Goal: Task Accomplishment & Management: Complete application form

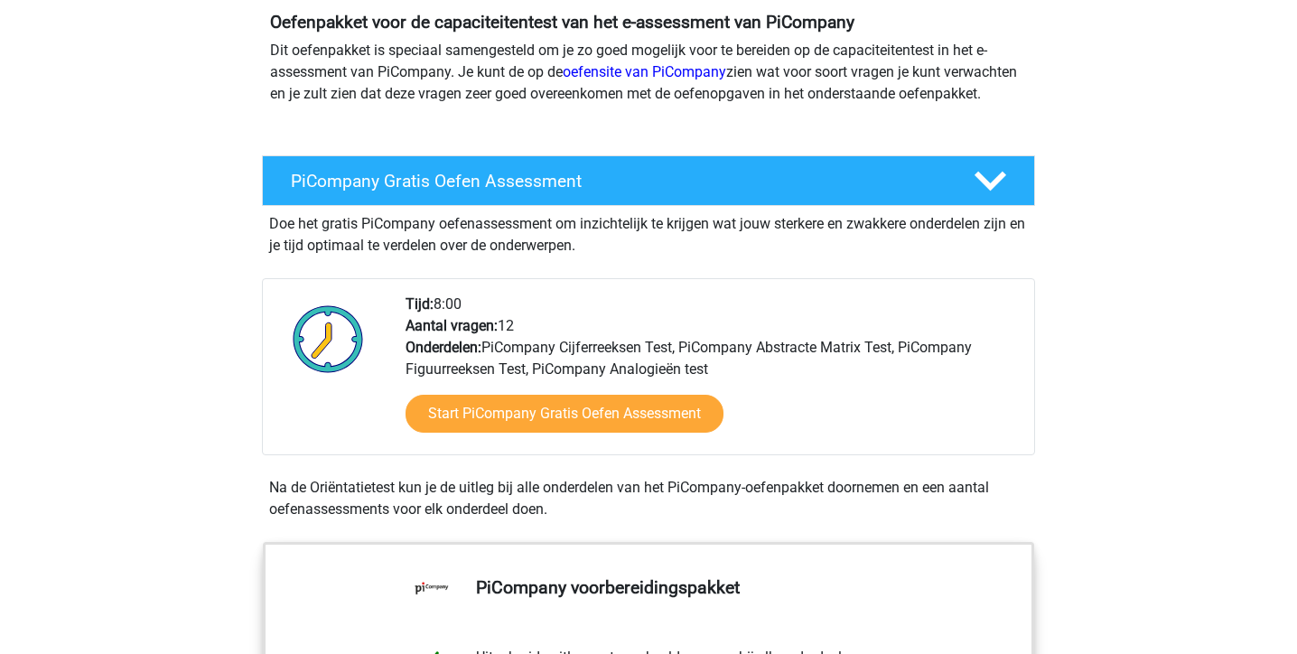
scroll to position [214, 0]
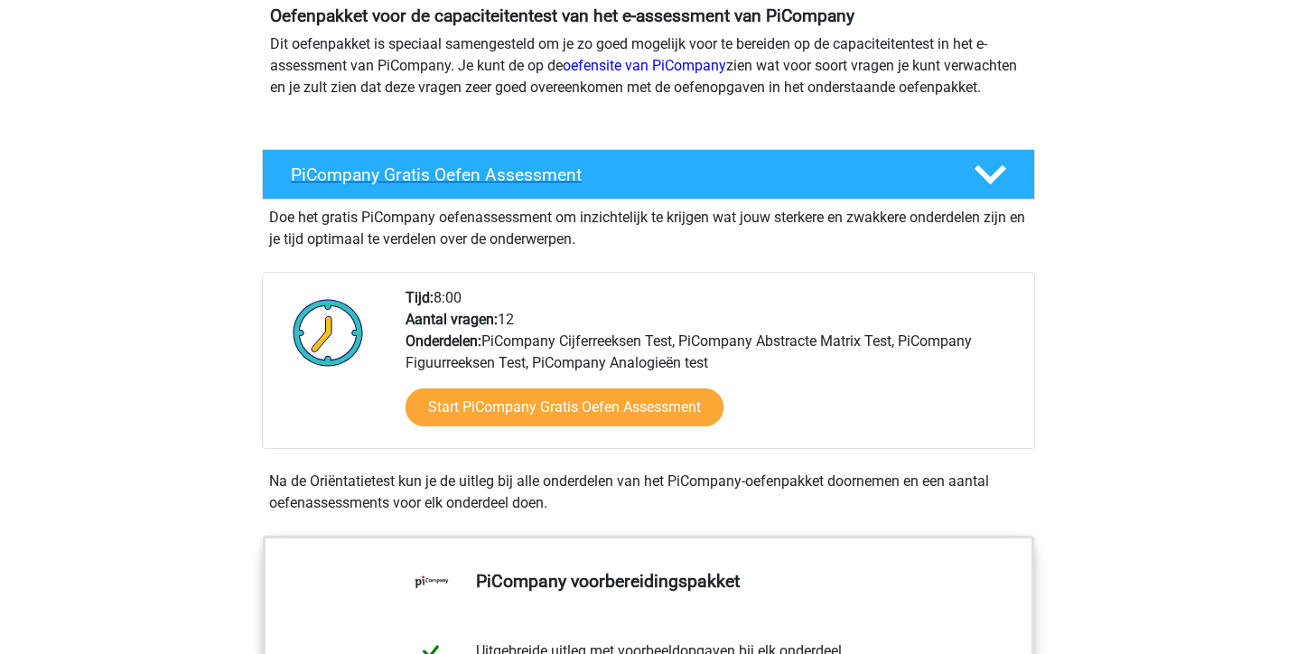
click at [522, 185] on h4 "PiCompany Gratis Oefen Assessment" at bounding box center [618, 174] width 654 height 21
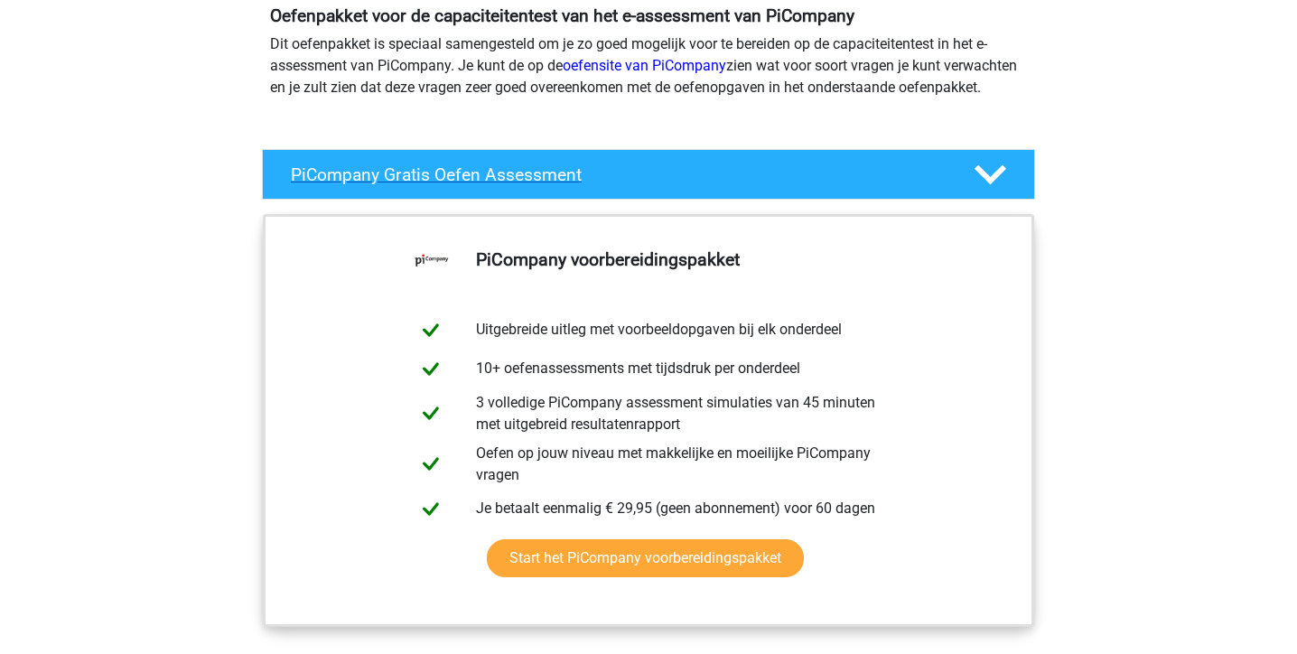
click at [522, 185] on h4 "PiCompany Gratis Oefen Assessment" at bounding box center [618, 174] width 654 height 21
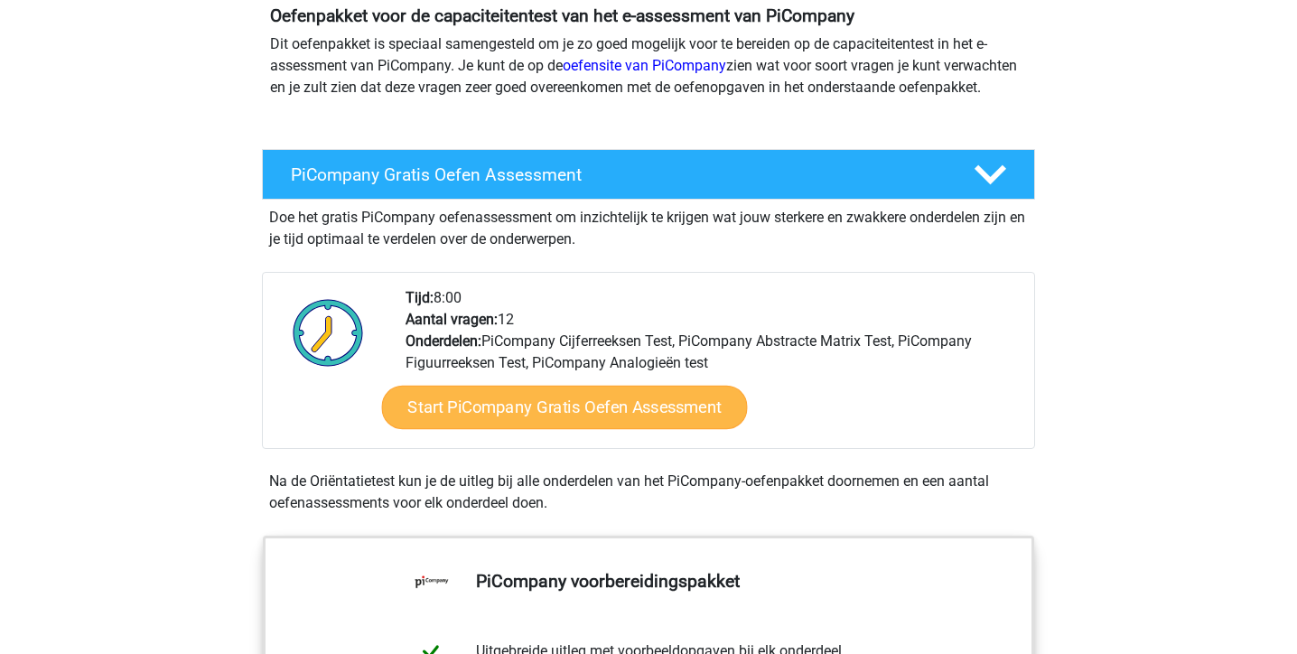
click at [515, 429] on link "Start PiCompany Gratis Oefen Assessment" at bounding box center [565, 407] width 366 height 43
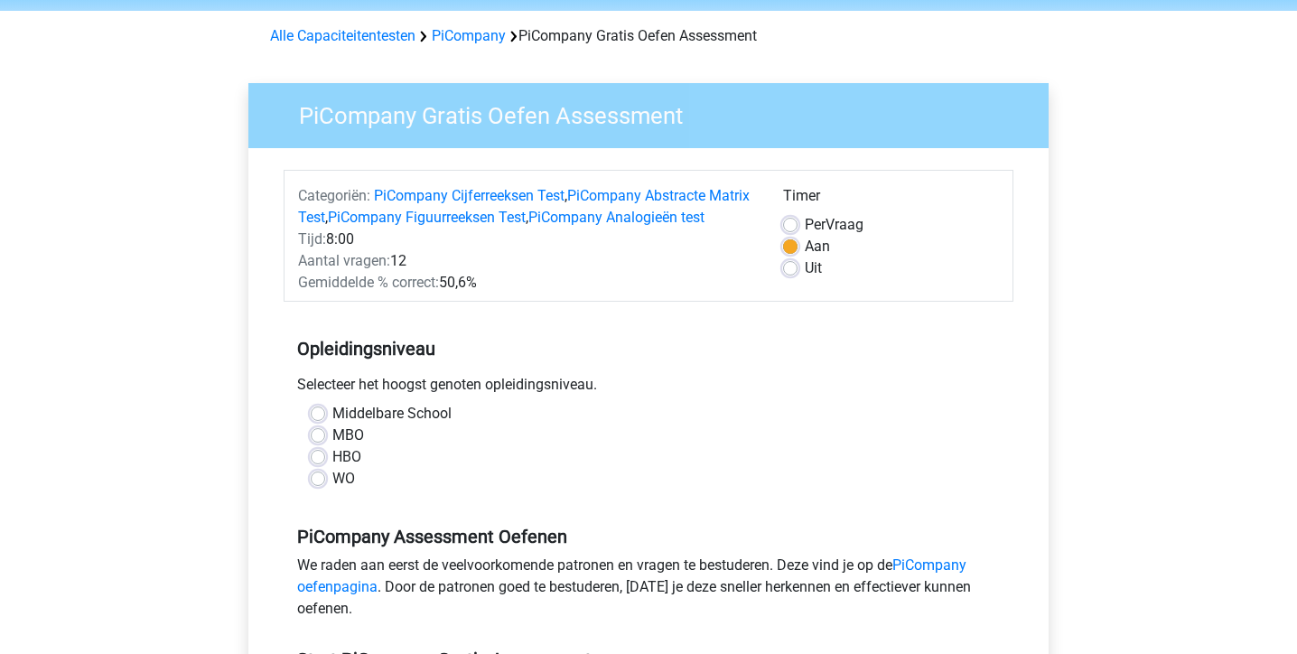
scroll to position [86, 0]
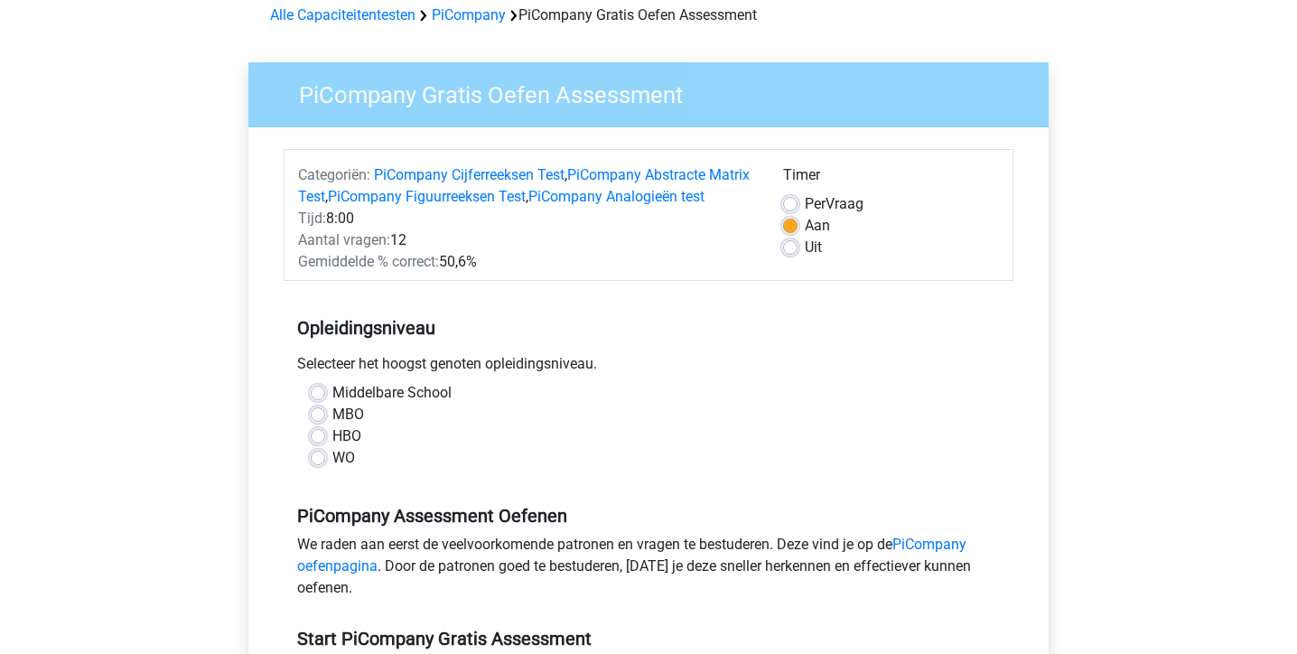
click at [335, 447] on label "HBO" at bounding box center [346, 436] width 29 height 22
click at [325, 443] on input "HBO" at bounding box center [318, 434] width 14 height 18
radio input "true"
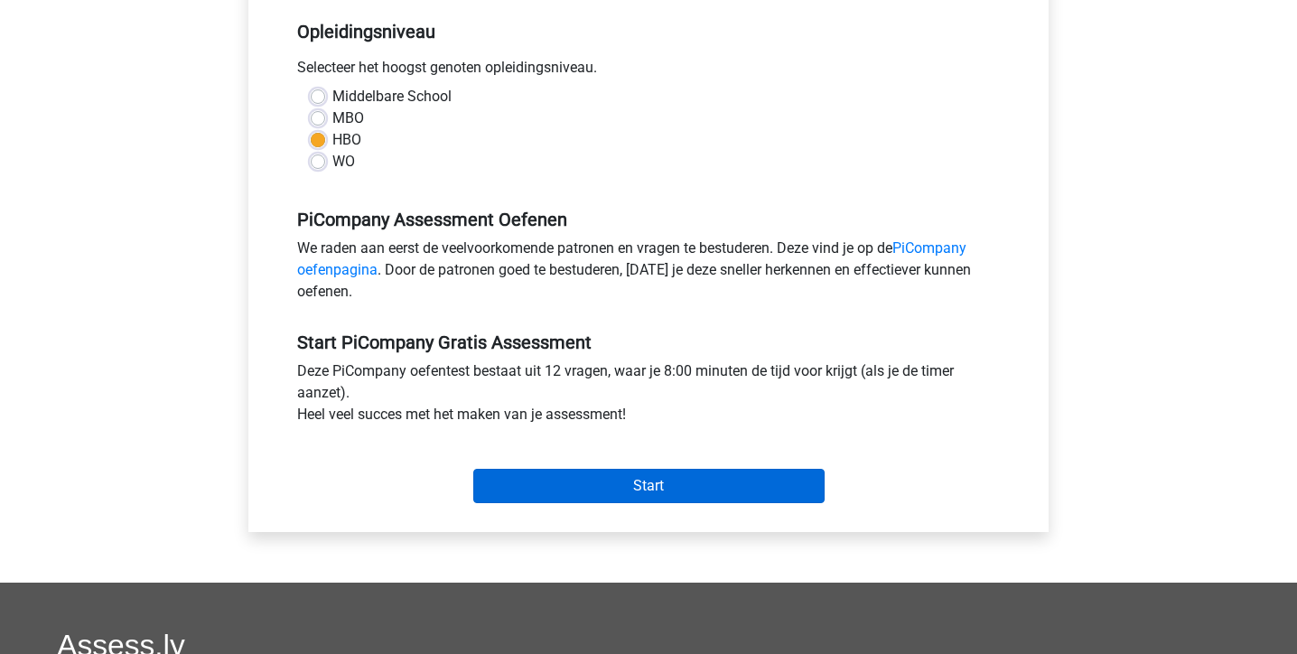
scroll to position [382, 0]
click at [519, 498] on input "Start" at bounding box center [648, 486] width 351 height 34
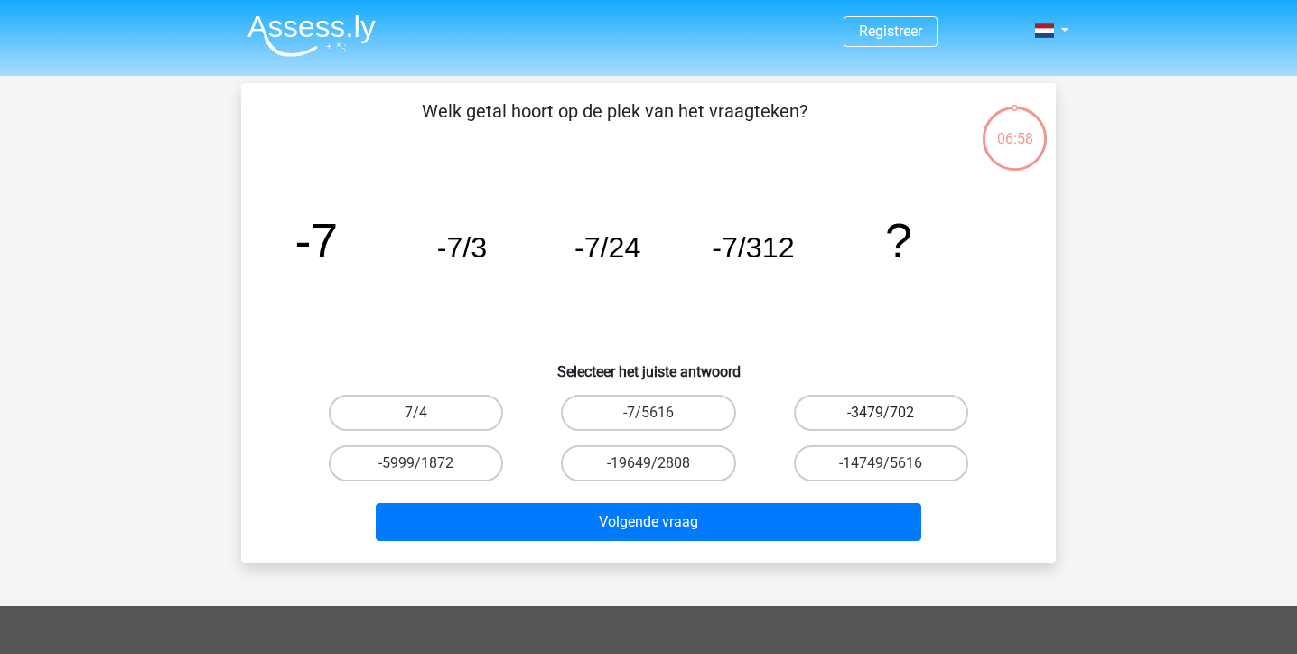
click at [927, 419] on label "-3479/702" at bounding box center [881, 413] width 174 height 36
click at [892, 419] on input "-3479/702" at bounding box center [886, 419] width 12 height 12
radio input "true"
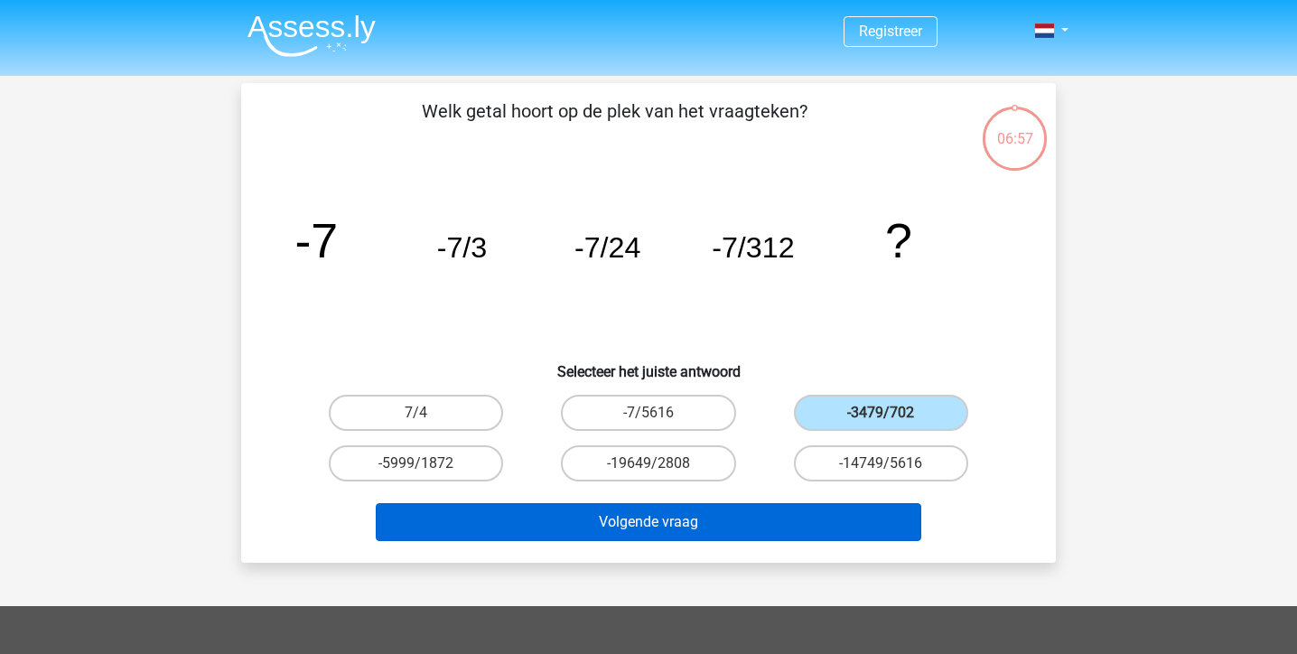
click at [803, 533] on button "Volgende vraag" at bounding box center [649, 522] width 546 height 38
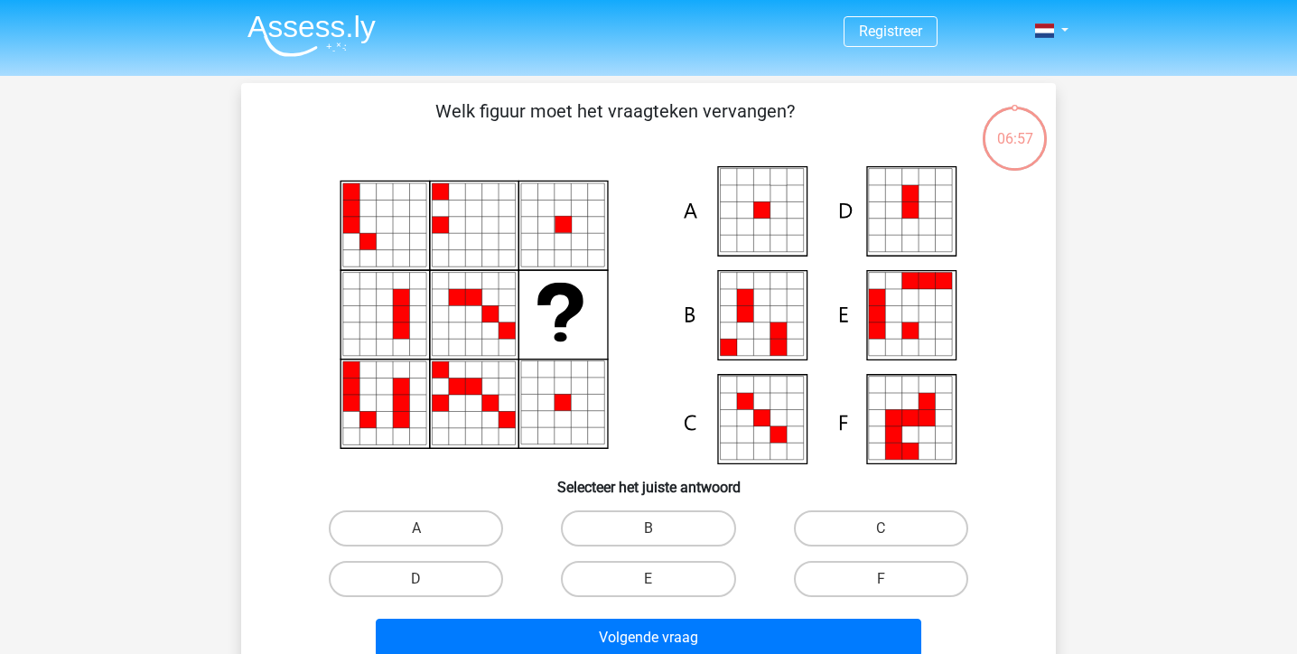
scroll to position [83, 0]
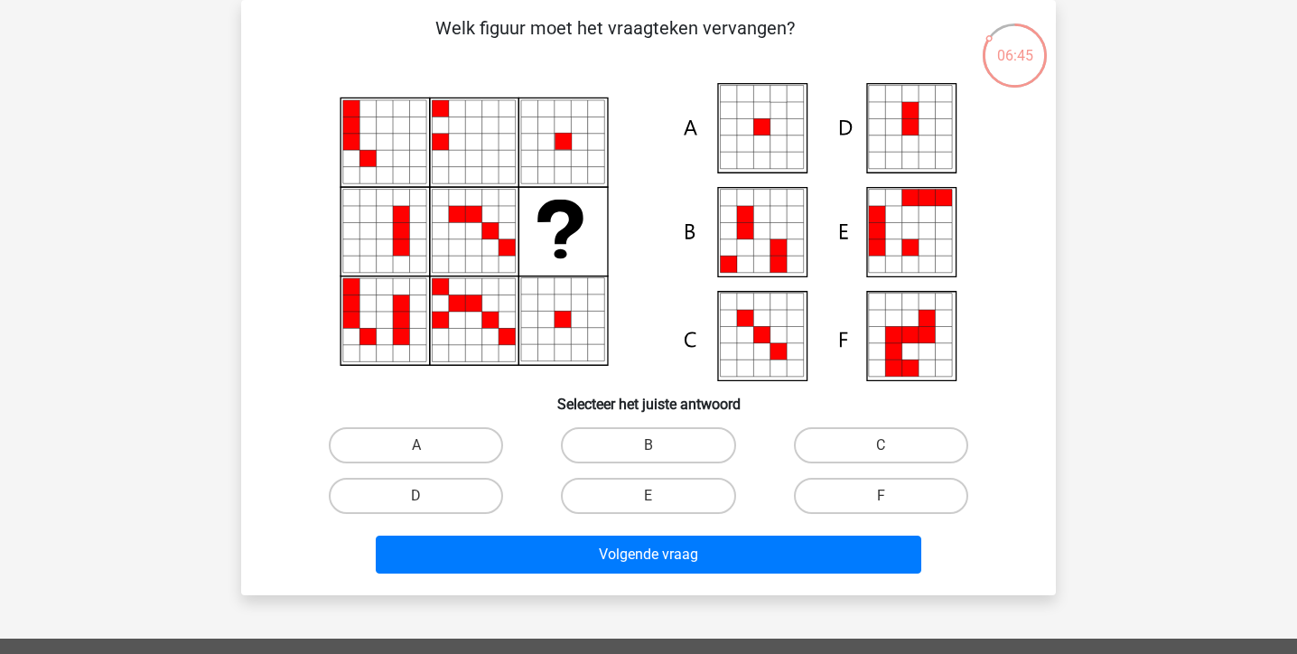
click at [762, 163] on icon at bounding box center [761, 160] width 16 height 16
click at [419, 457] on label "A" at bounding box center [416, 445] width 174 height 36
click at [419, 457] on input "A" at bounding box center [422, 451] width 12 height 12
radio input "true"
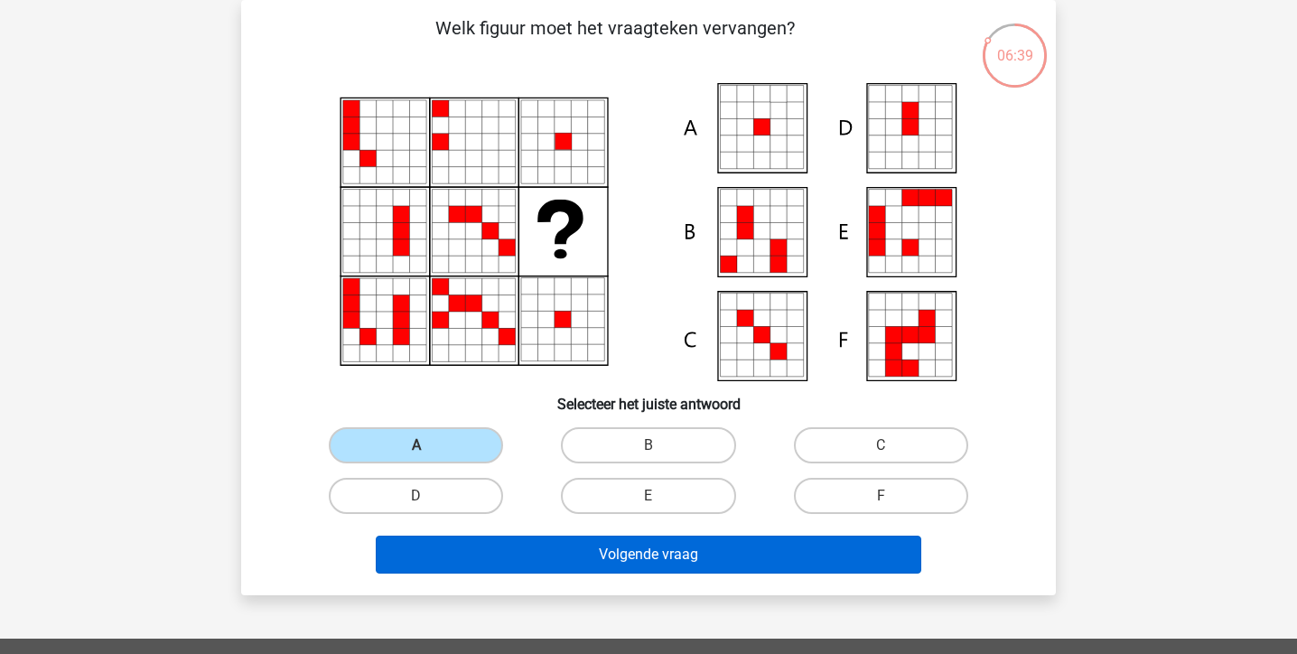
click at [466, 549] on button "Volgende vraag" at bounding box center [649, 554] width 546 height 38
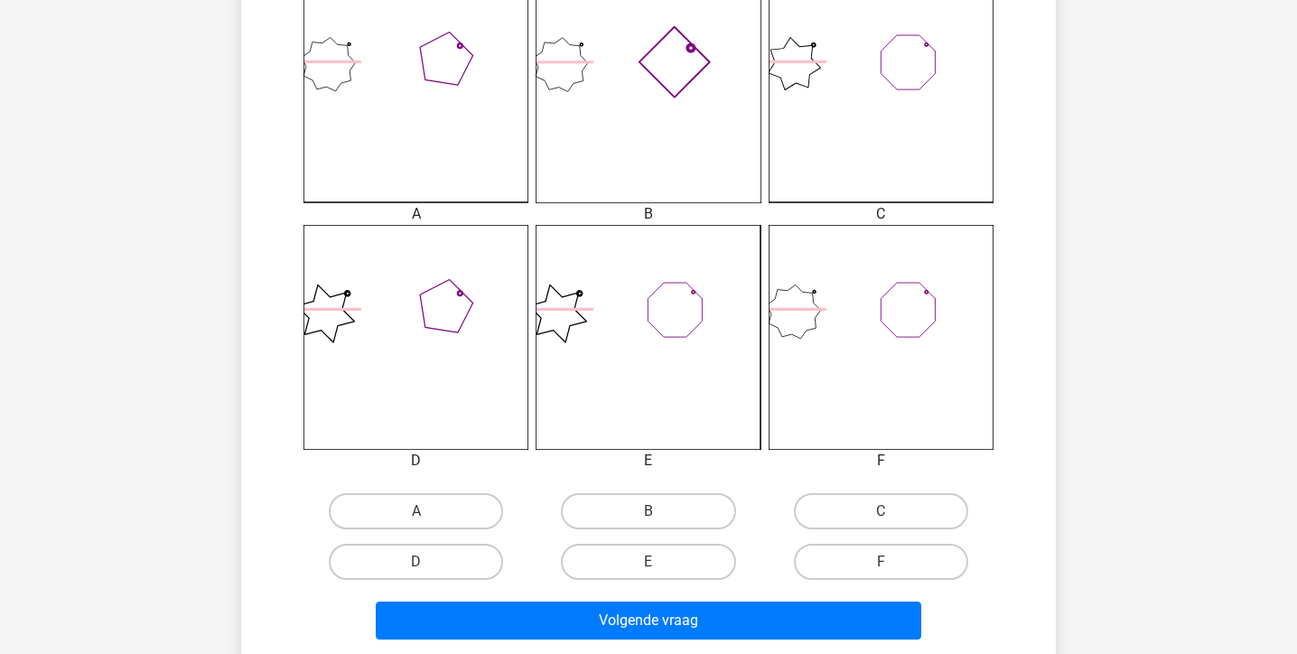
scroll to position [595, 0]
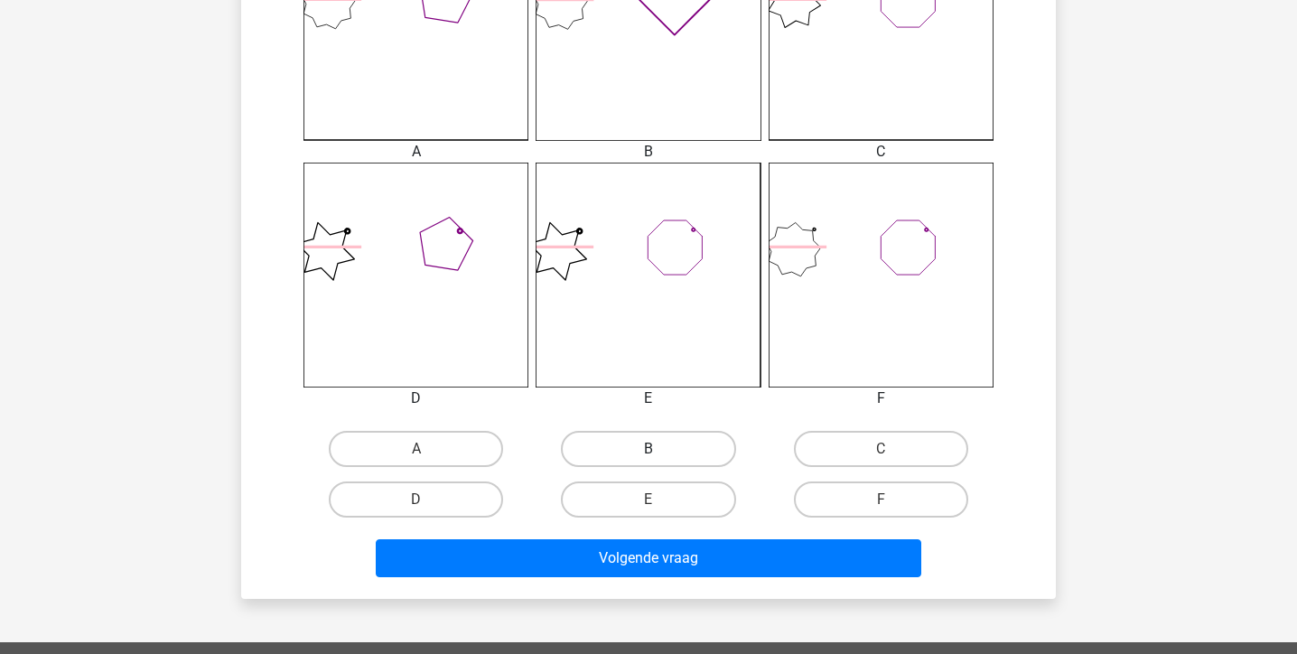
click at [684, 458] on label "B" at bounding box center [648, 449] width 174 height 36
click at [660, 458] on input "B" at bounding box center [654, 455] width 12 height 12
radio input "true"
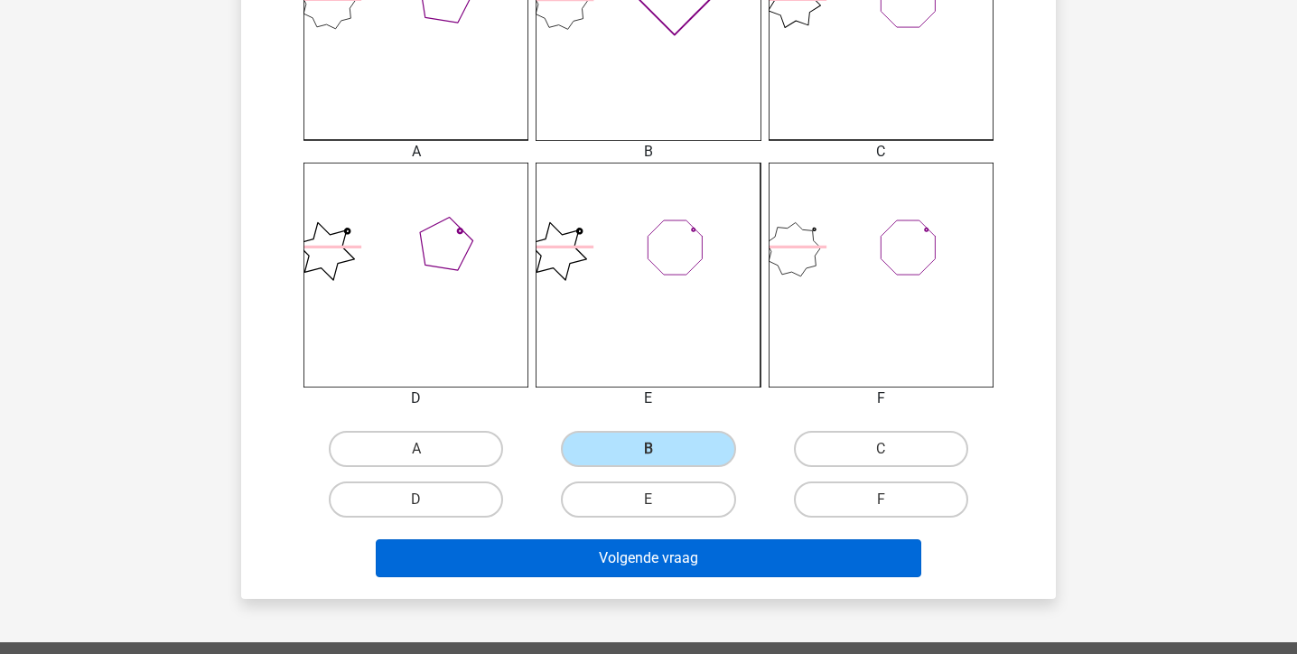
click at [678, 575] on button "Volgende vraag" at bounding box center [649, 558] width 546 height 38
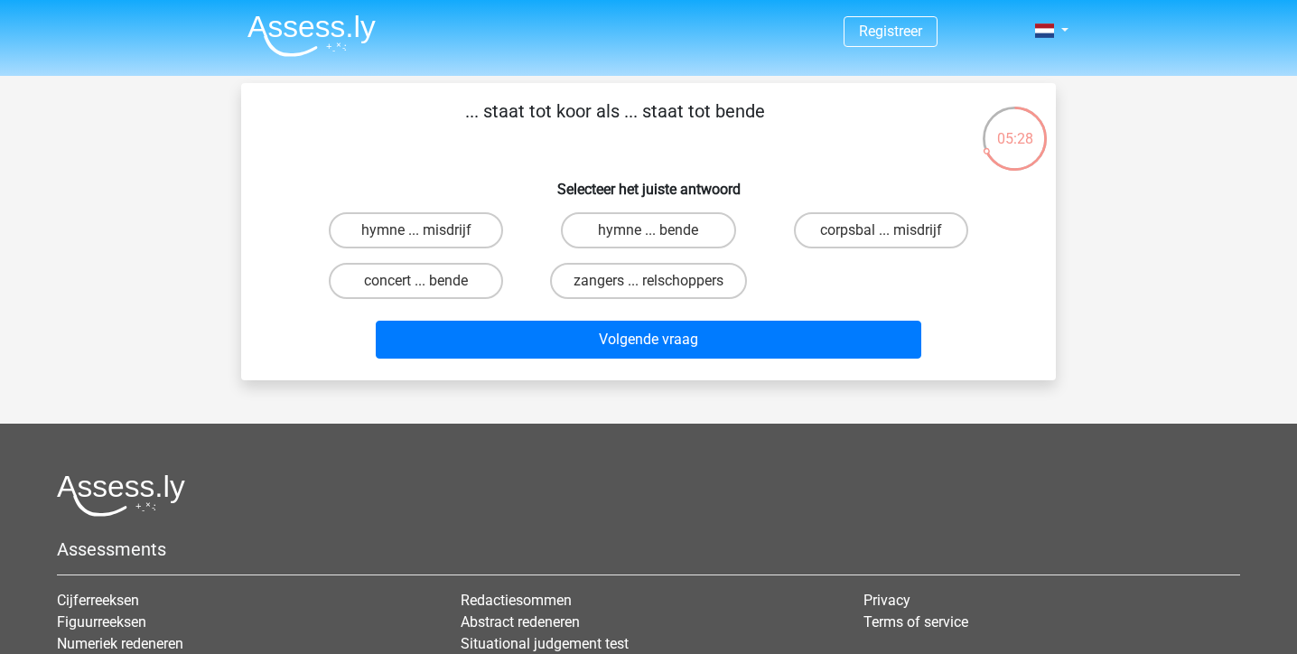
scroll to position [0, 0]
click at [690, 291] on label "zangers ... relschoppers" at bounding box center [648, 281] width 197 height 36
click at [660, 291] on input "zangers ... relschoppers" at bounding box center [654, 287] width 12 height 12
radio input "true"
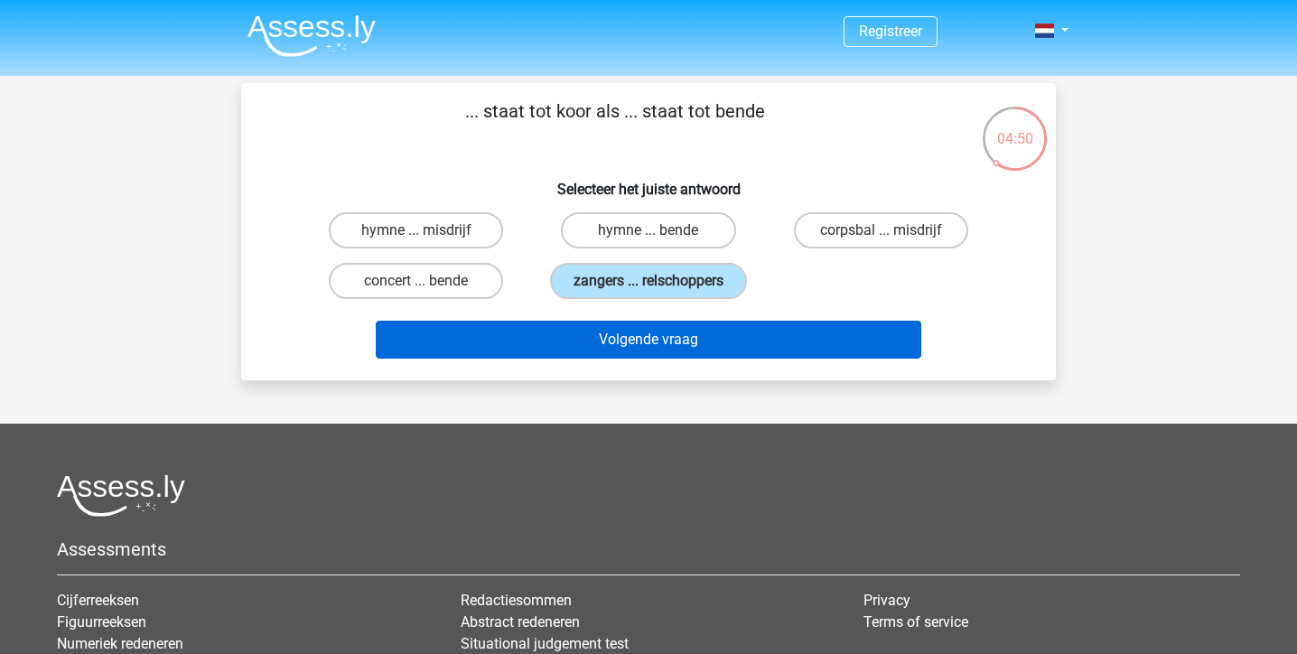
click at [693, 359] on button "Volgende vraag" at bounding box center [649, 340] width 546 height 38
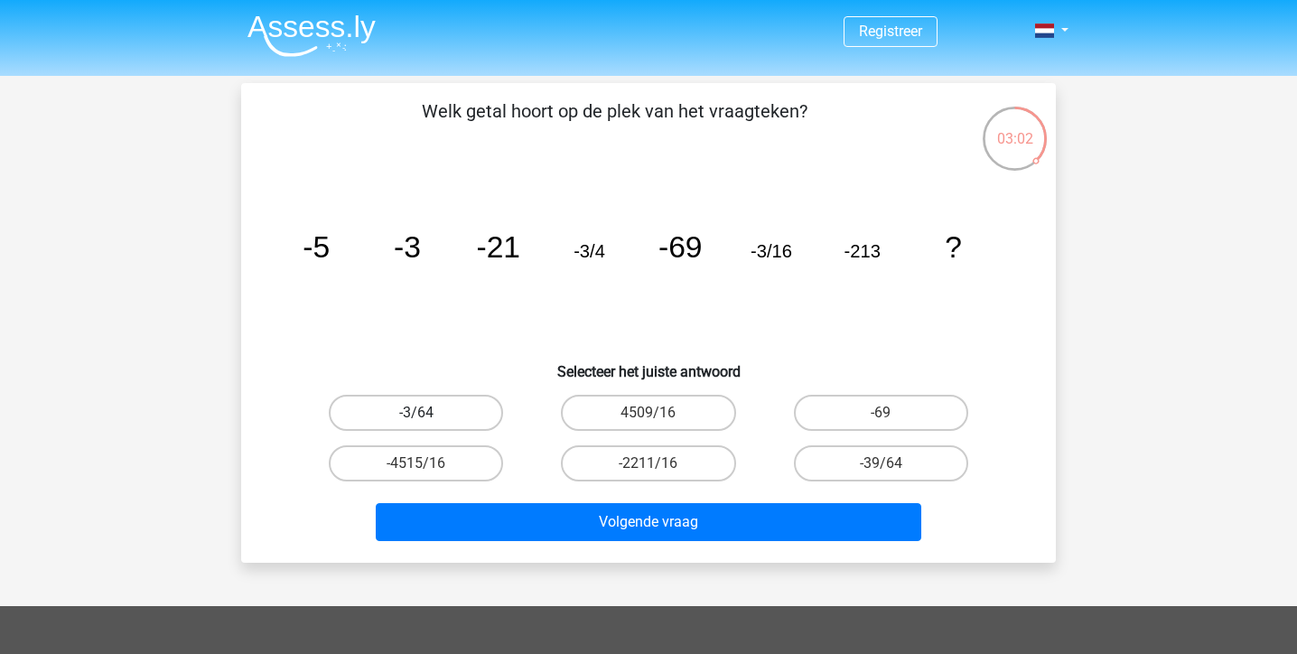
click at [456, 416] on label "-3/64" at bounding box center [416, 413] width 174 height 36
click at [428, 416] on input "-3/64" at bounding box center [422, 419] width 12 height 12
radio input "true"
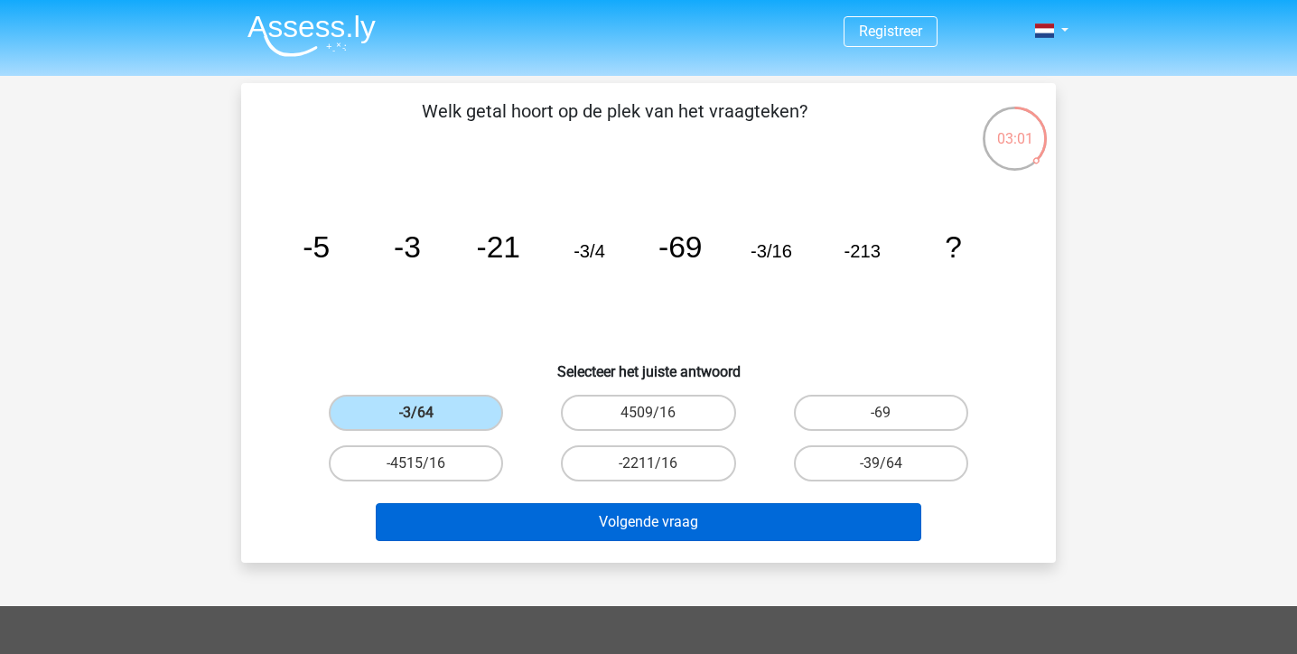
click at [498, 519] on button "Volgende vraag" at bounding box center [649, 522] width 546 height 38
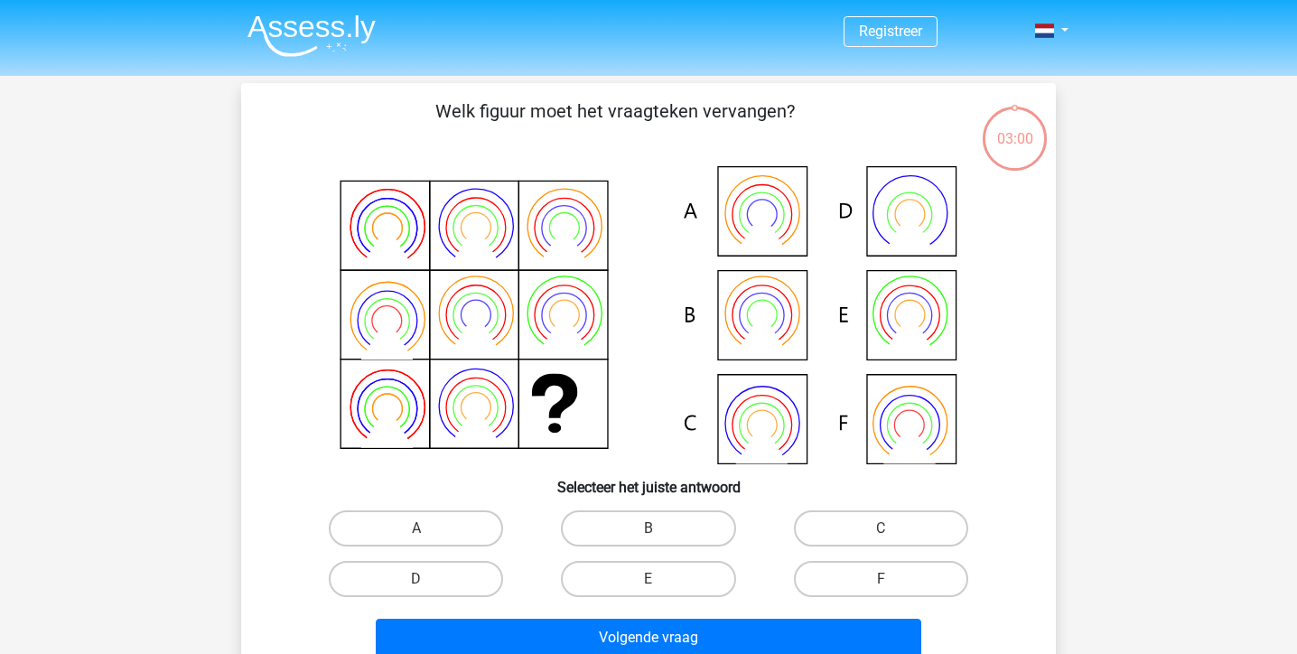
scroll to position [83, 0]
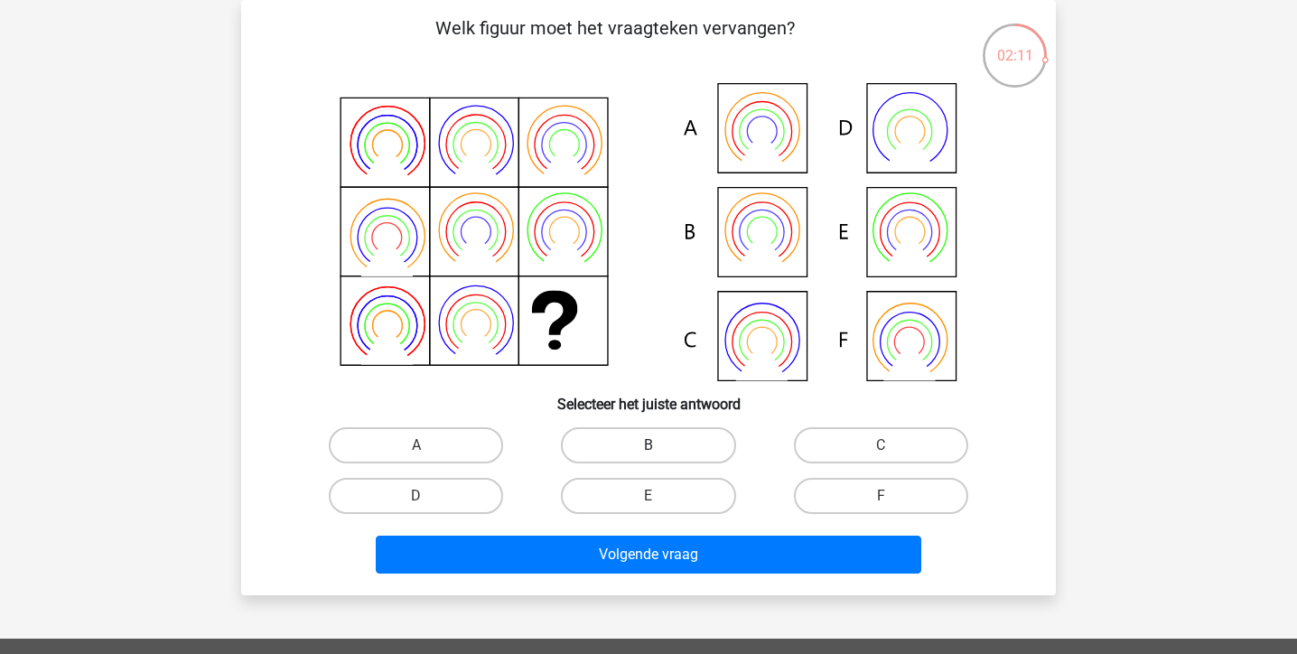
click at [684, 448] on label "B" at bounding box center [648, 445] width 174 height 36
click at [660, 448] on input "B" at bounding box center [654, 451] width 12 height 12
radio input "true"
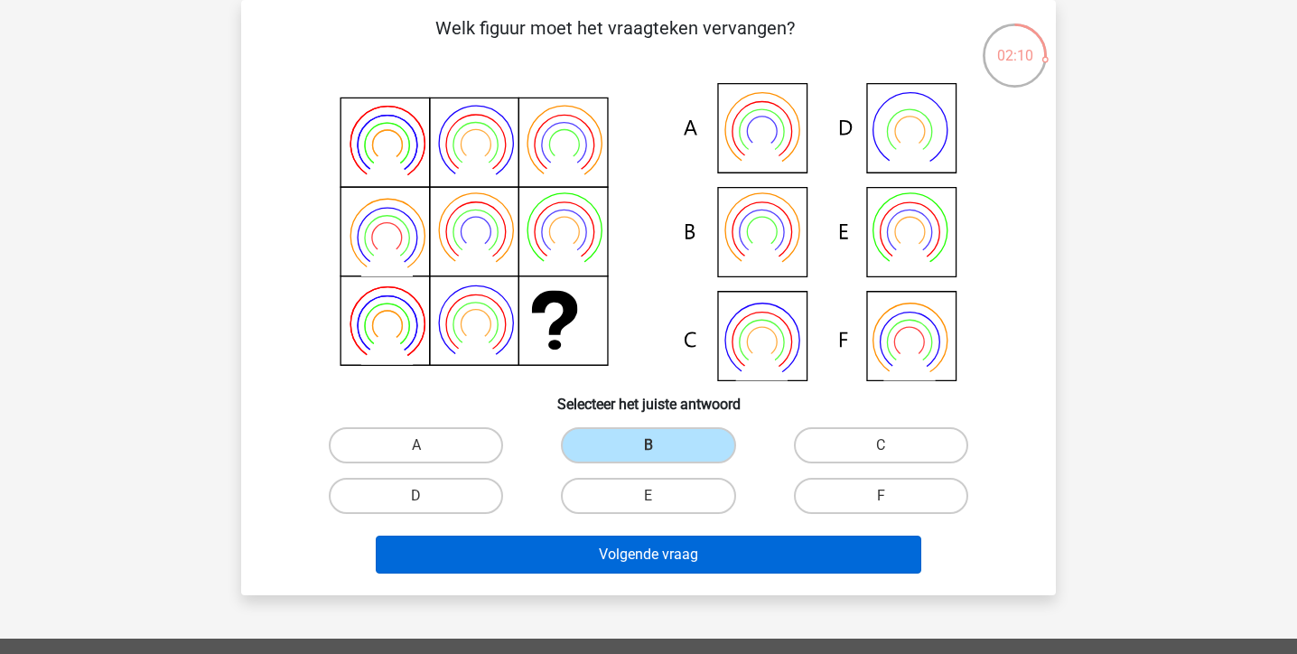
click at [684, 559] on button "Volgende vraag" at bounding box center [649, 554] width 546 height 38
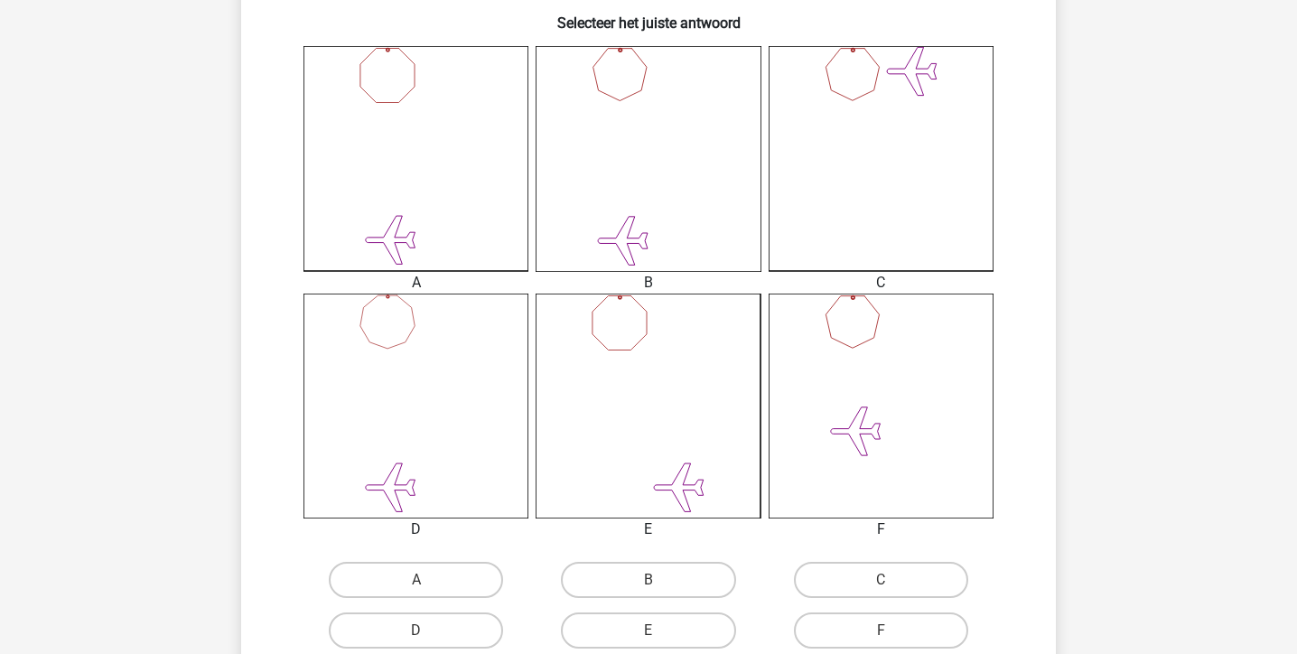
scroll to position [470, 0]
click at [682, 570] on label "B" at bounding box center [648, 574] width 174 height 36
click at [660, 574] on input "B" at bounding box center [654, 580] width 12 height 12
radio input "true"
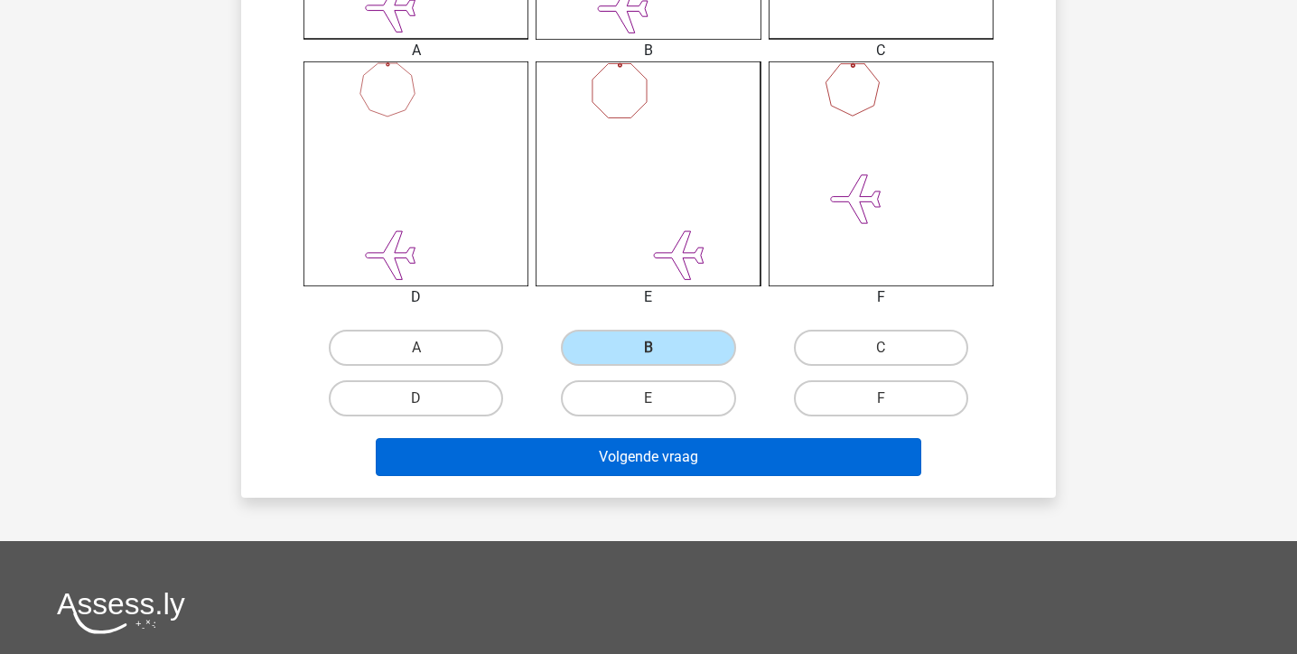
click at [719, 465] on button "Volgende vraag" at bounding box center [649, 457] width 546 height 38
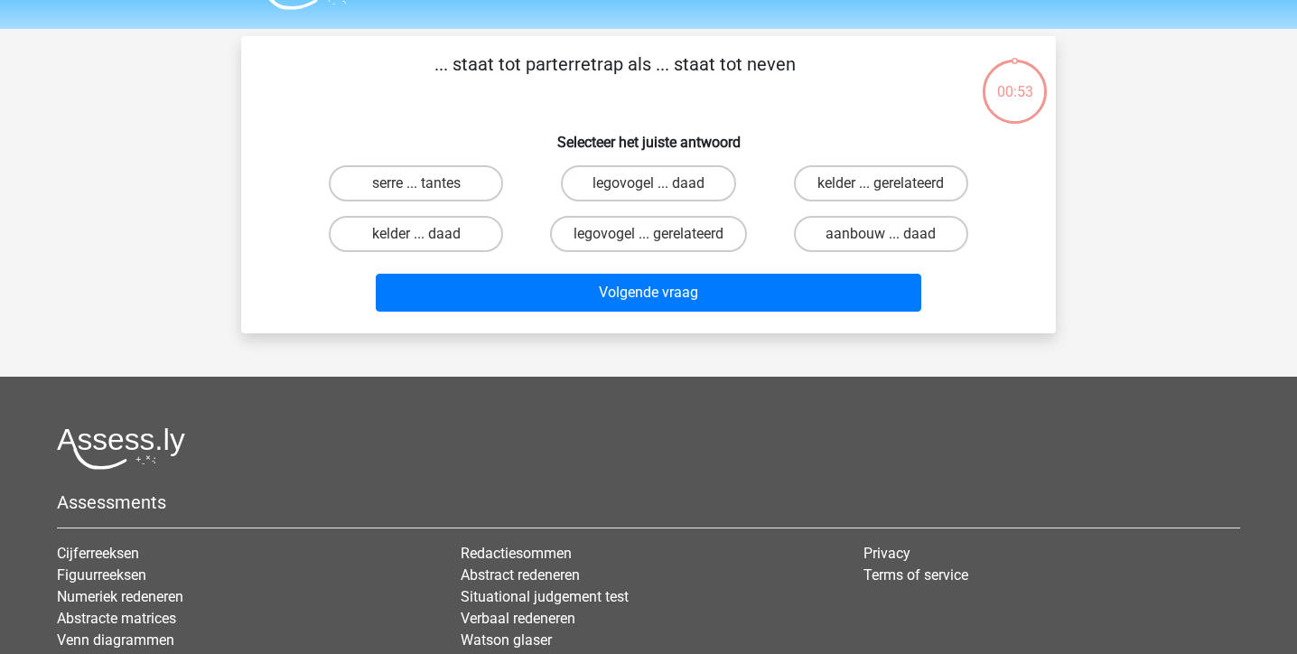
scroll to position [0, 0]
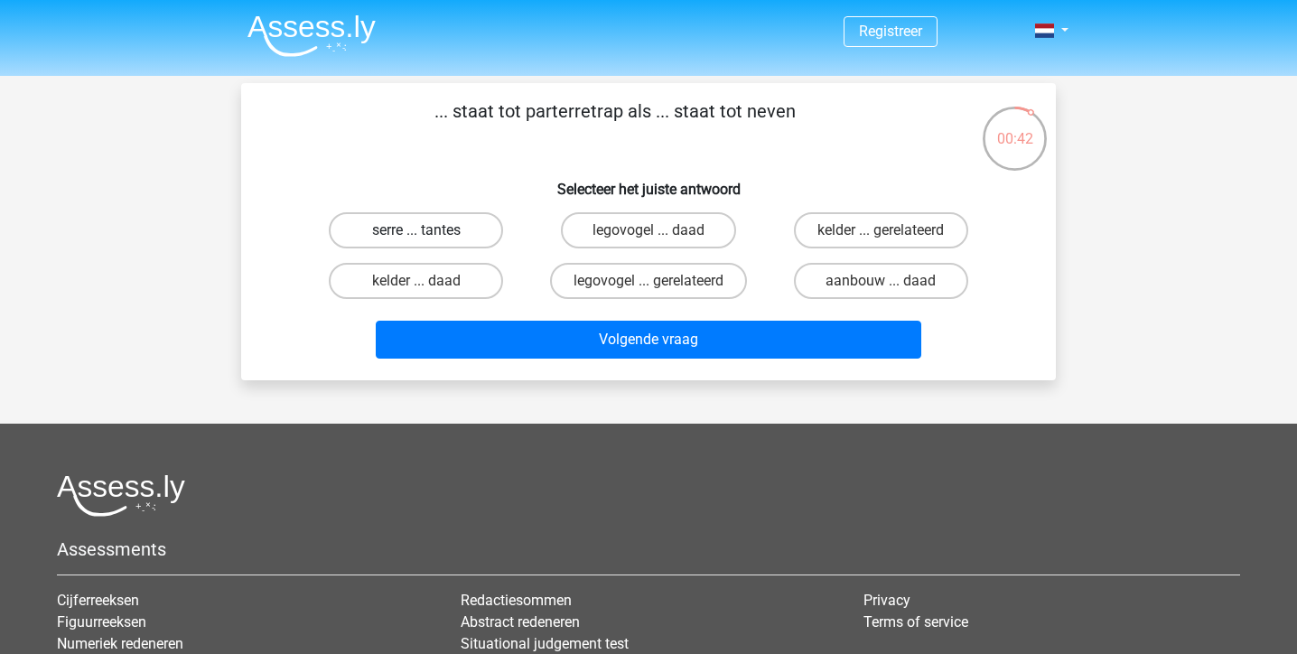
click at [453, 239] on label "serre ... tantes" at bounding box center [416, 230] width 174 height 36
click at [428, 239] on input "serre ... tantes" at bounding box center [422, 236] width 12 height 12
radio input "true"
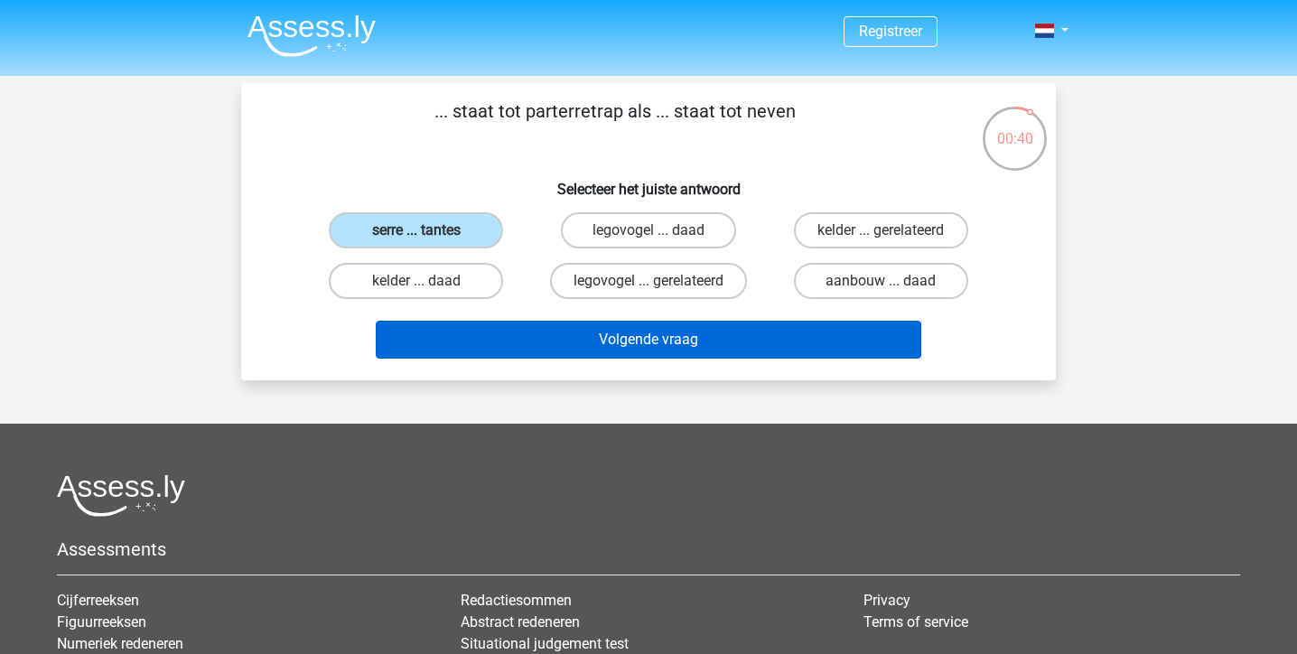
click at [470, 332] on button "Volgende vraag" at bounding box center [649, 340] width 546 height 38
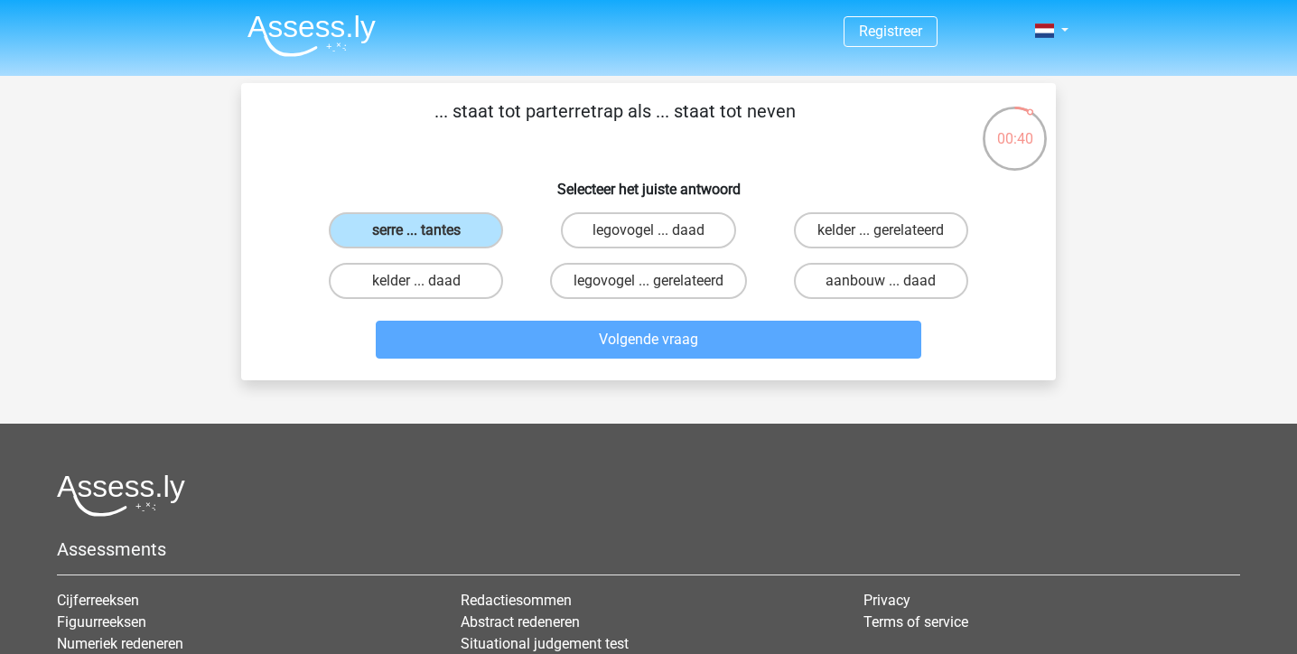
scroll to position [83, 0]
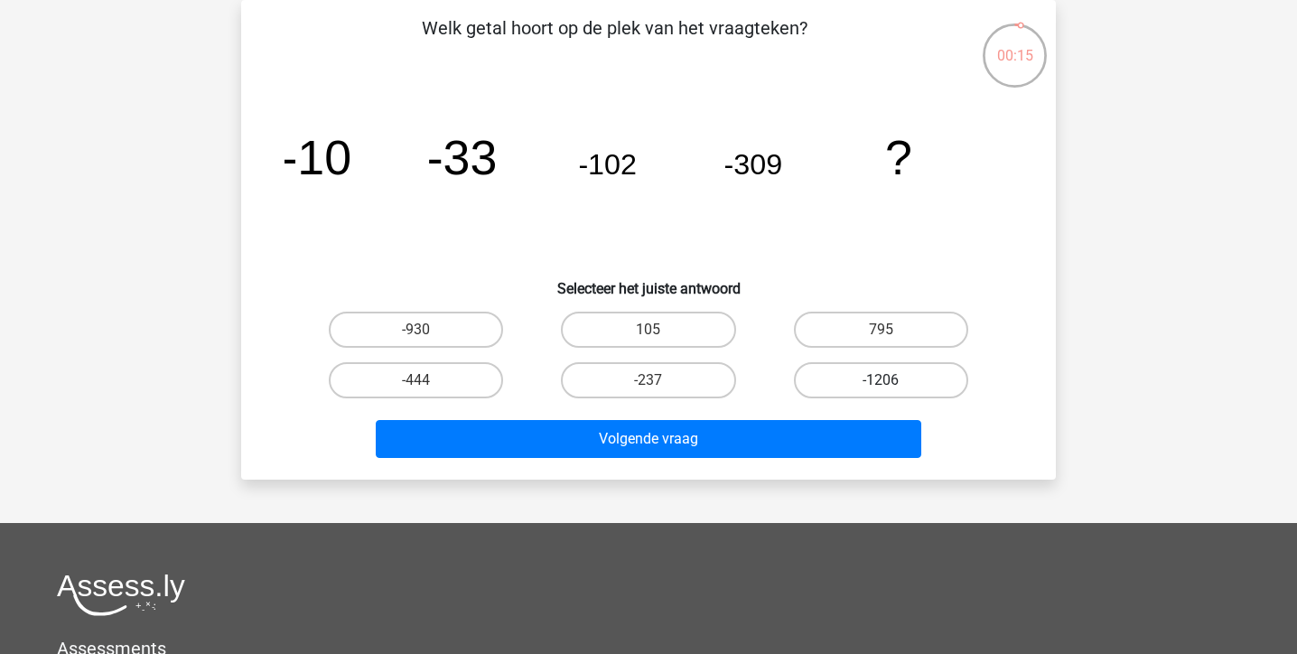
click at [854, 381] on label "-1206" at bounding box center [881, 380] width 174 height 36
click at [880, 381] on input "-1206" at bounding box center [886, 386] width 12 height 12
radio input "true"
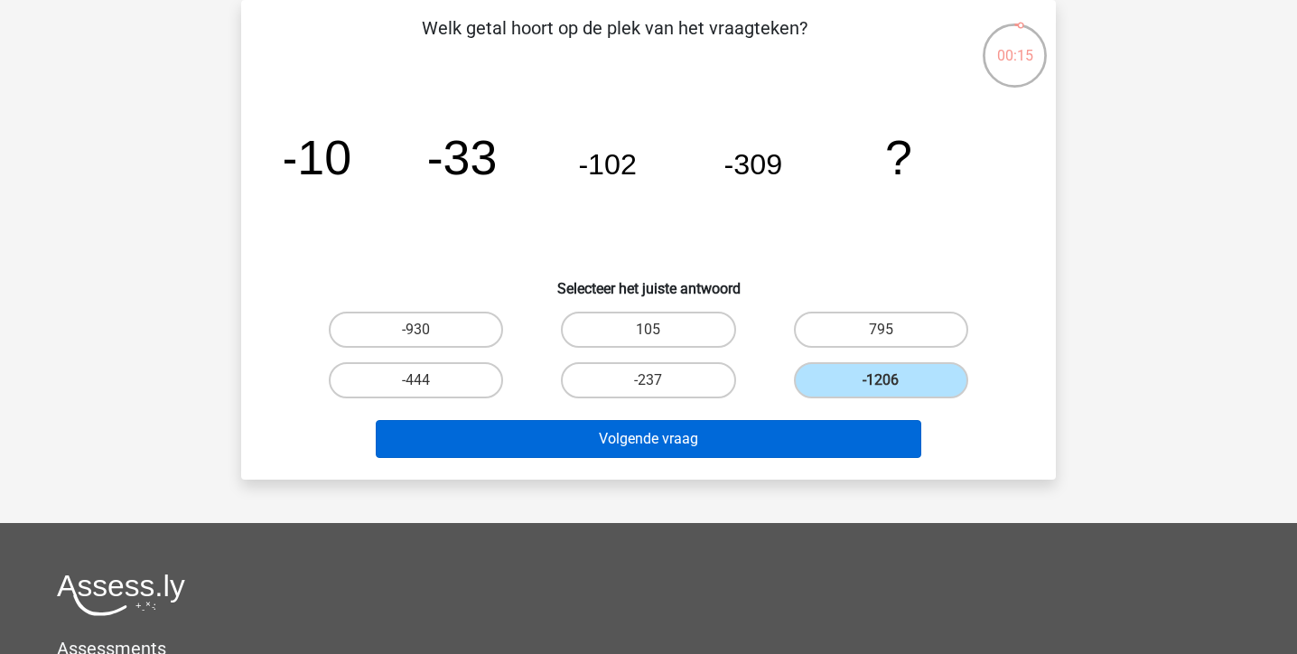
click at [833, 435] on button "Volgende vraag" at bounding box center [649, 439] width 546 height 38
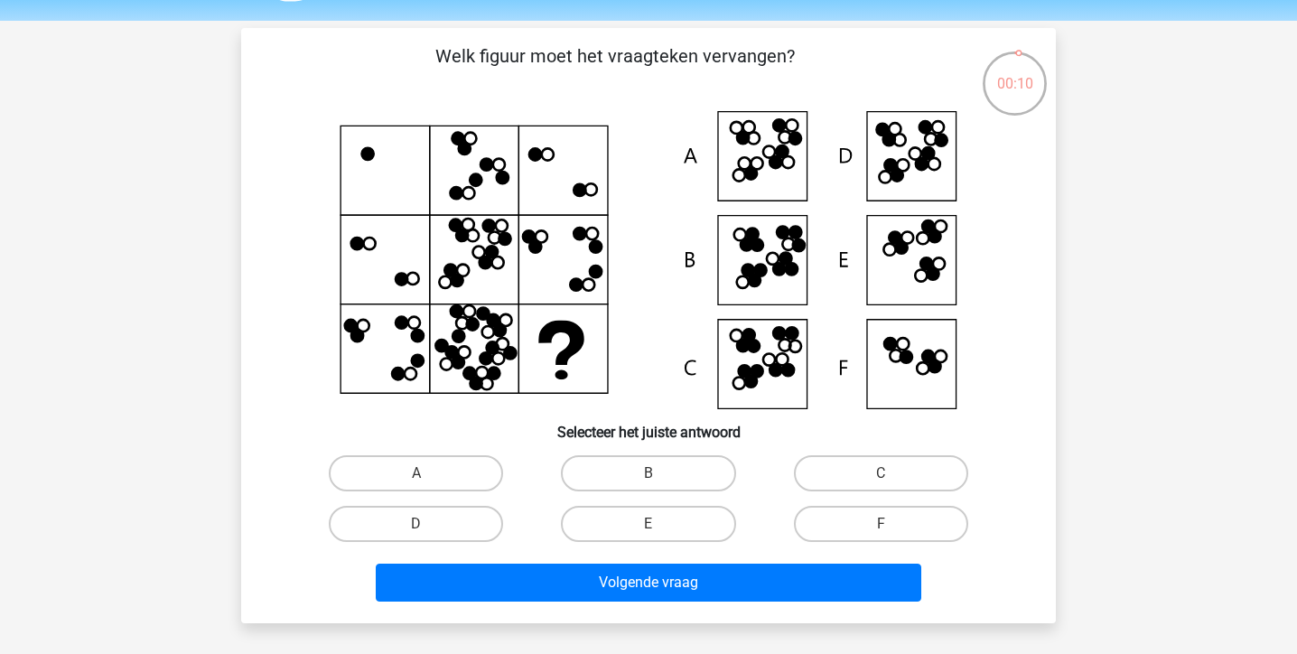
scroll to position [56, 1]
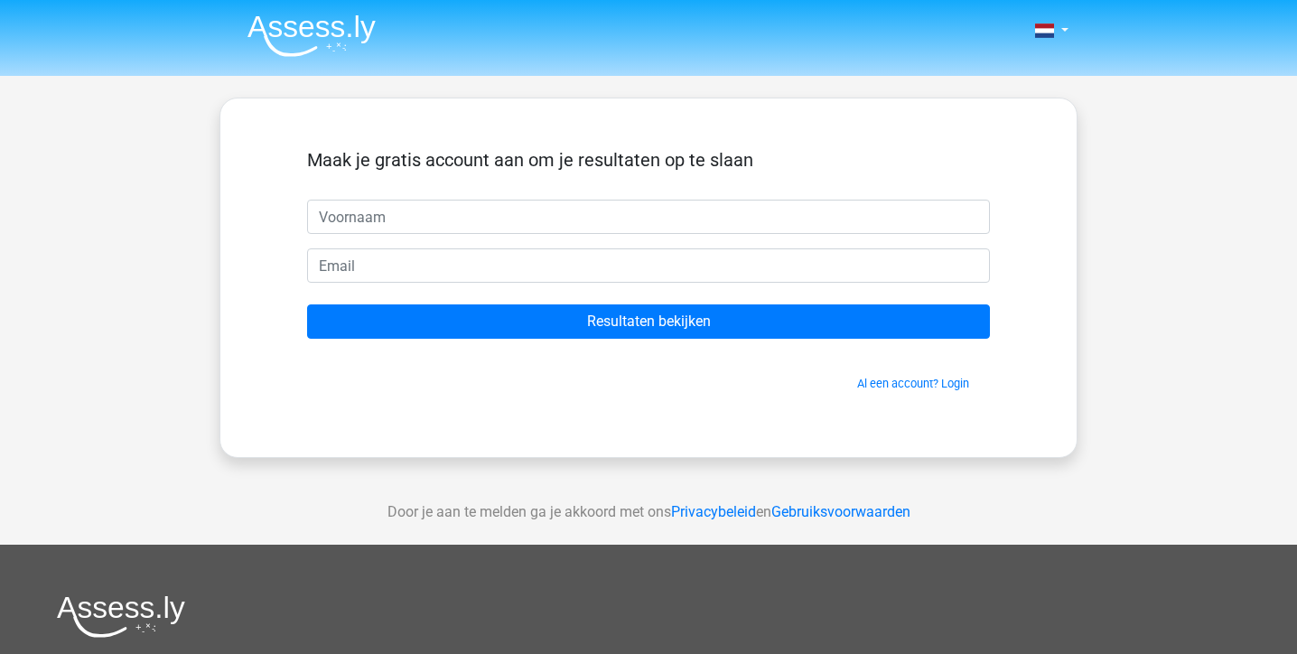
scroll to position [55, 0]
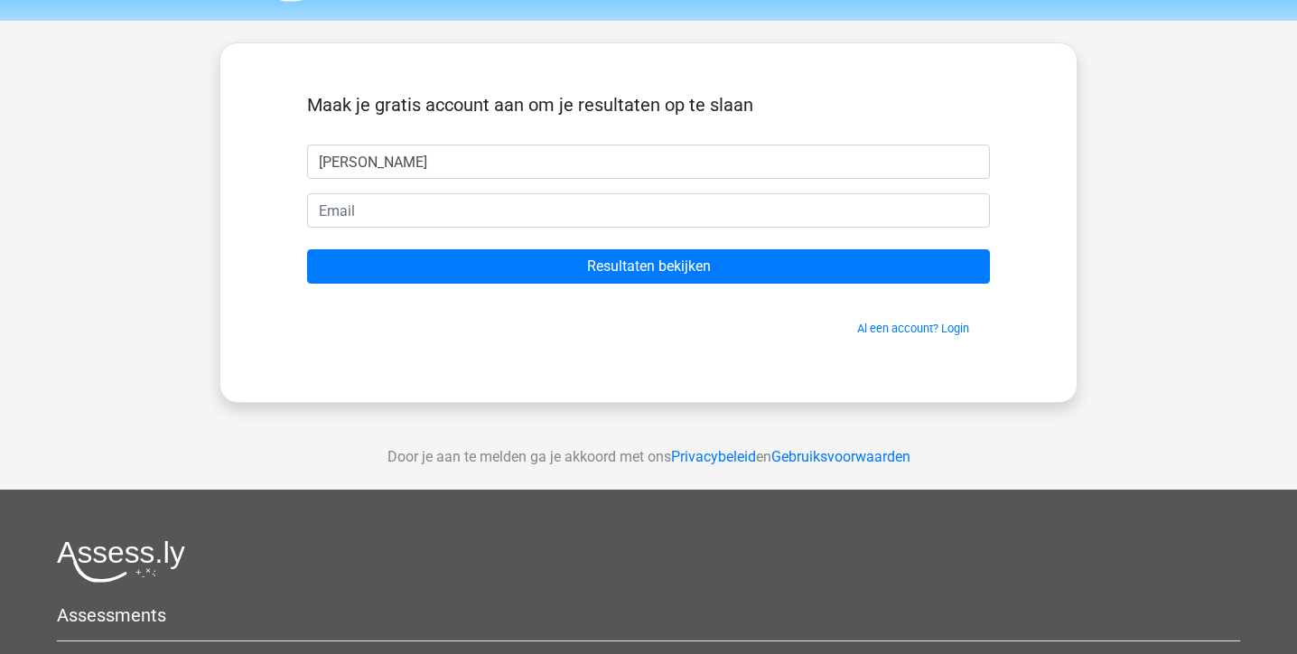
type input "julia"
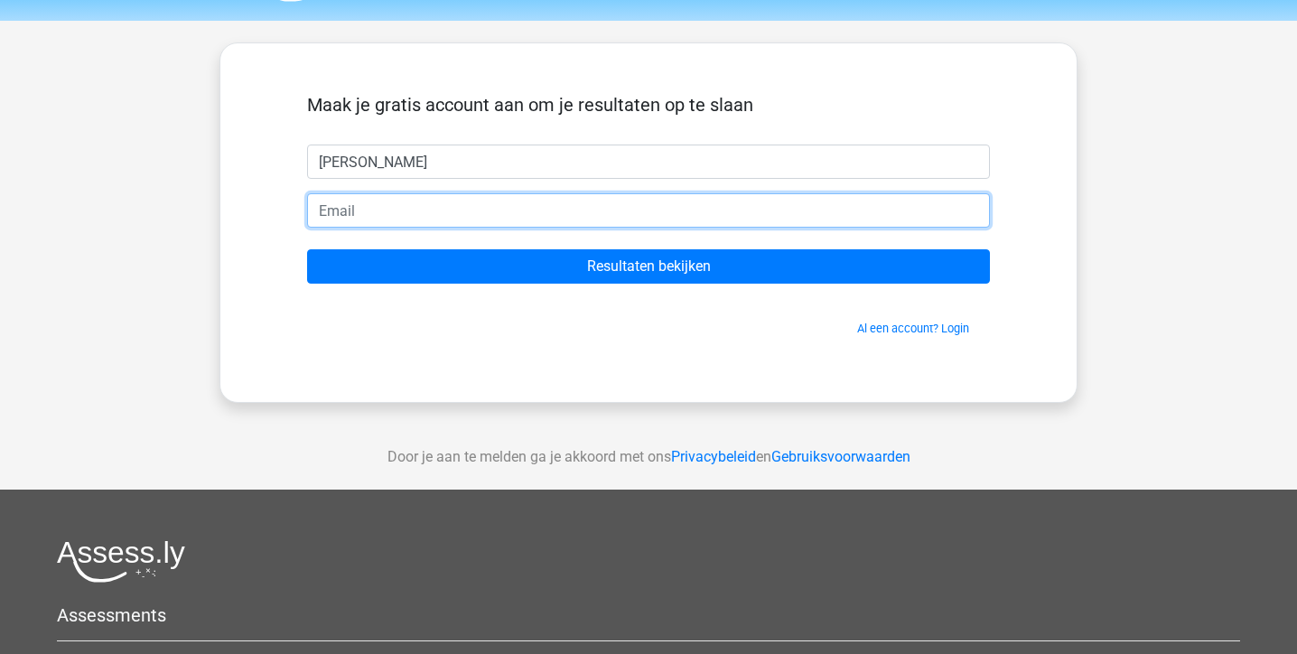
type input "julia.yau@icloud.com"
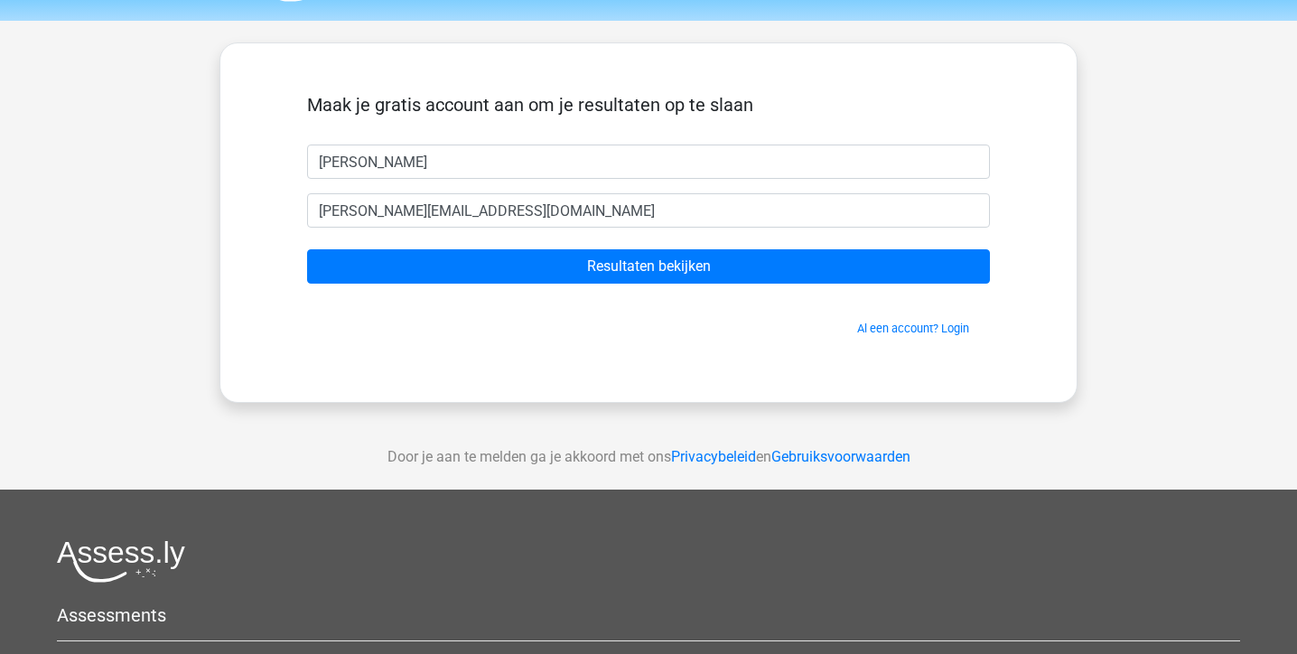
click at [677, 285] on form "Maak je gratis account aan om je resultaten op te slaan julia julia.yau@icloud.…" at bounding box center [648, 215] width 683 height 243
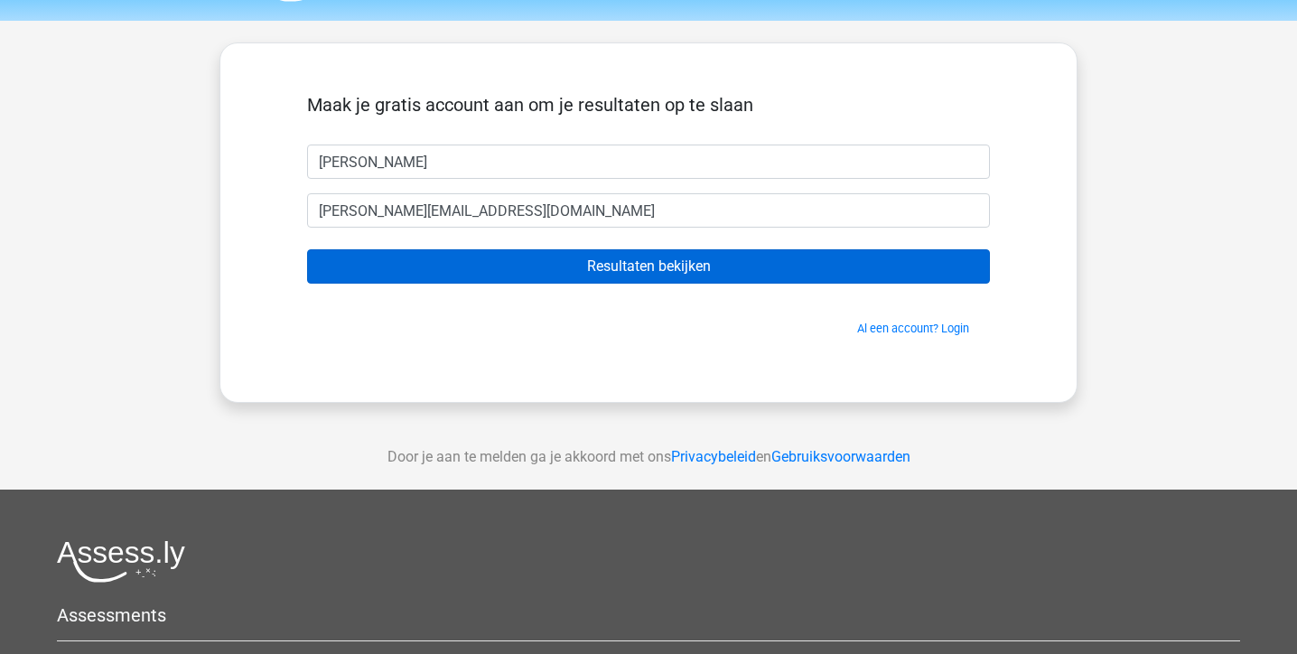
click at [690, 268] on input "Resultaten bekijken" at bounding box center [648, 266] width 683 height 34
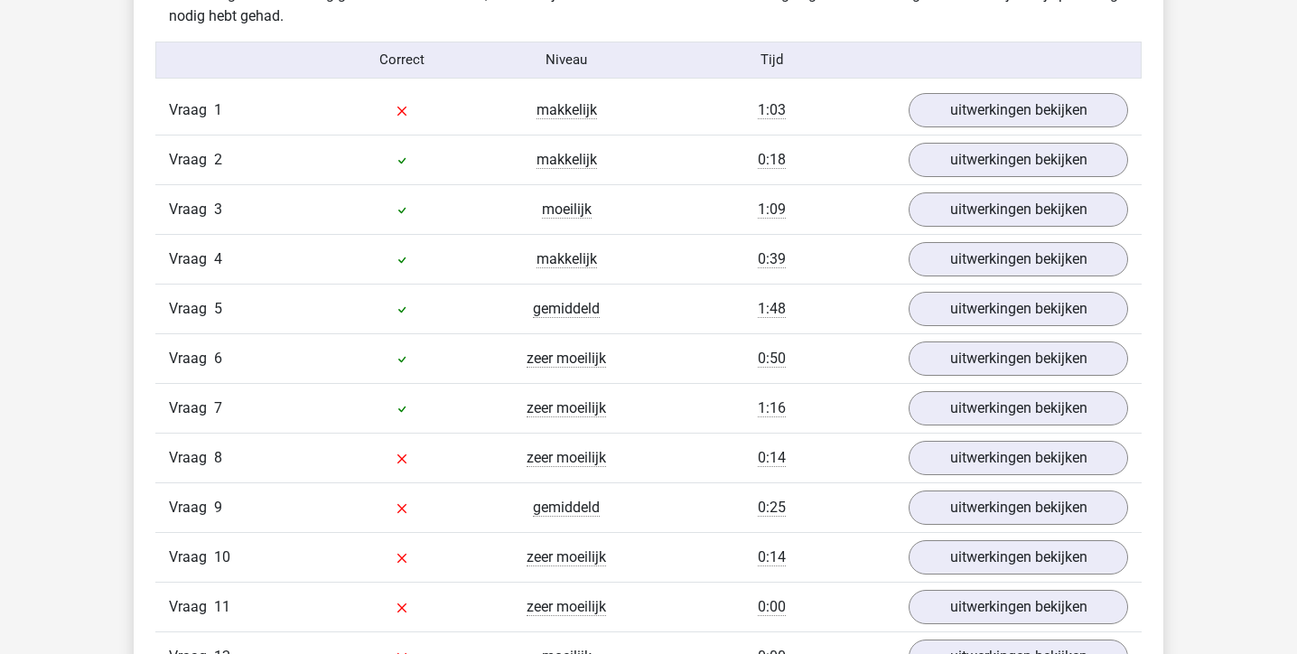
scroll to position [1988, 0]
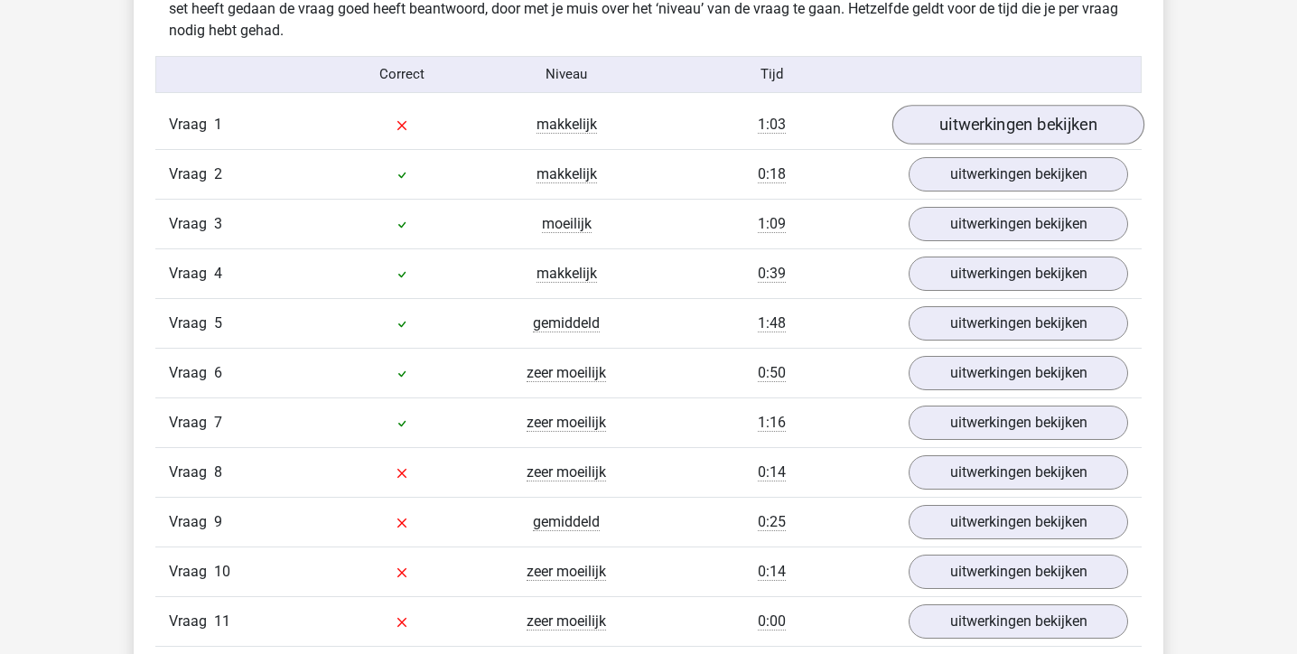
click at [945, 124] on link "uitwerkingen bekijken" at bounding box center [1018, 125] width 252 height 40
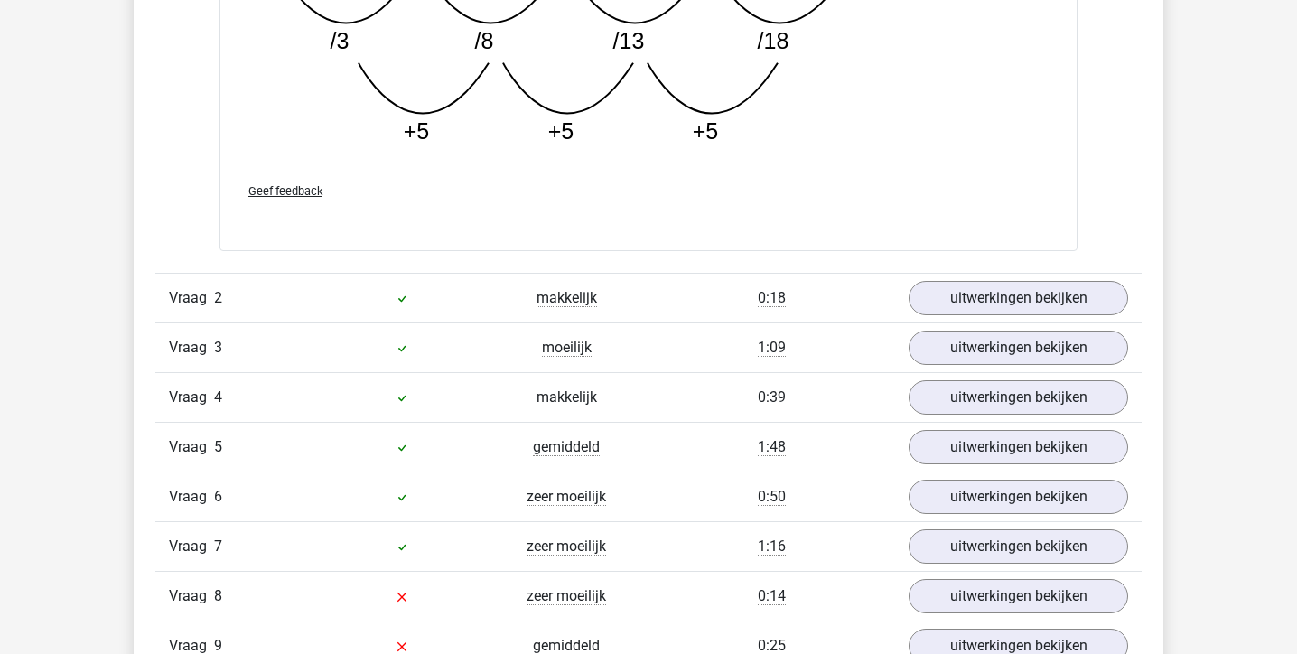
scroll to position [2861, 0]
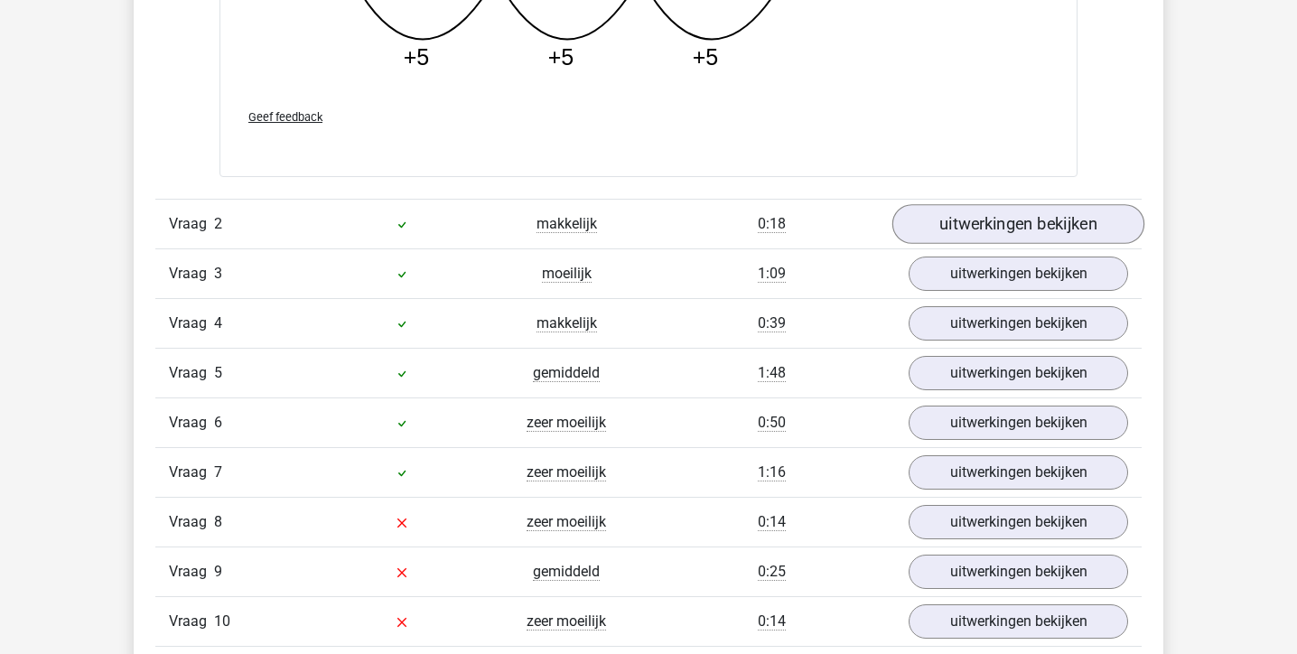
click at [1027, 225] on link "uitwerkingen bekijken" at bounding box center [1018, 225] width 252 height 40
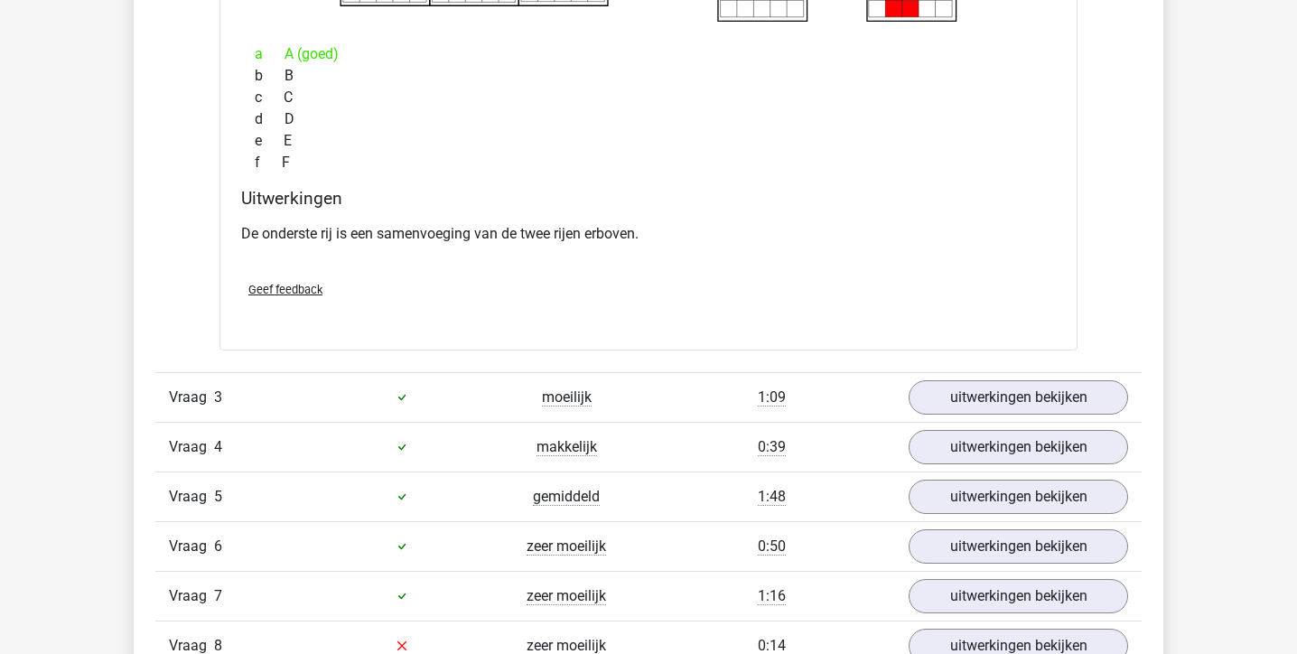
scroll to position [3447, 0]
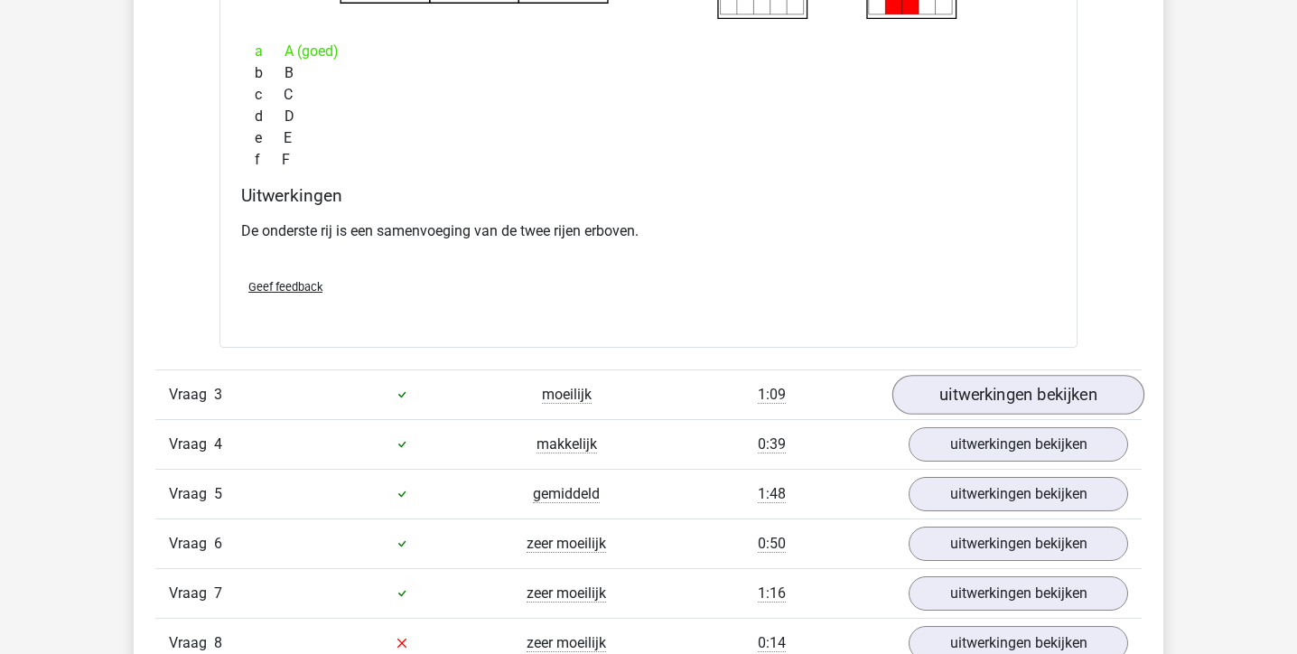
click at [964, 403] on link "uitwerkingen bekijken" at bounding box center [1018, 395] width 252 height 40
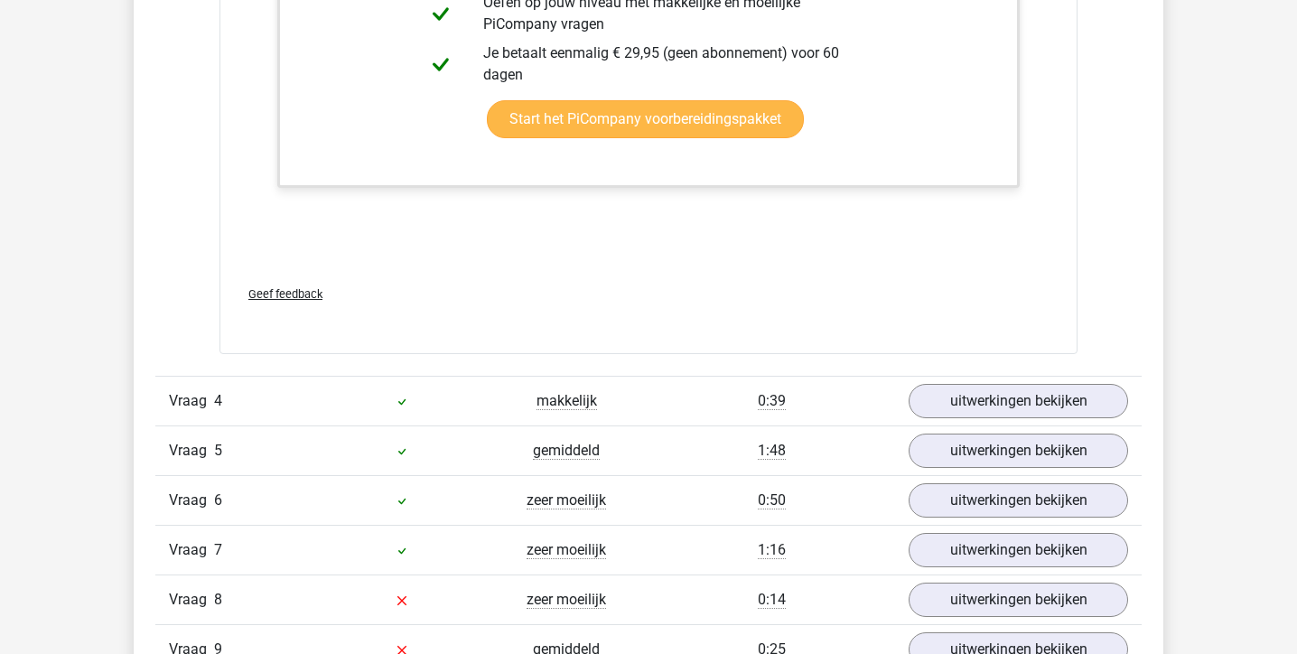
scroll to position [5154, 0]
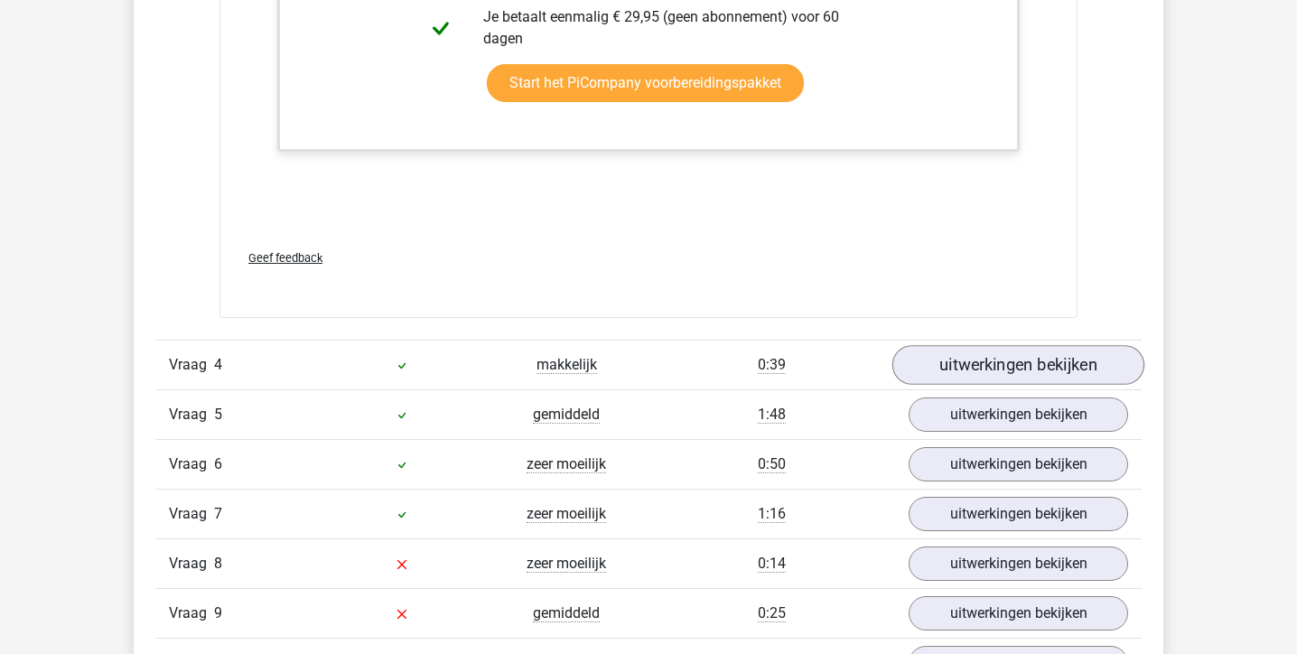
click at [974, 378] on link "uitwerkingen bekijken" at bounding box center [1018, 365] width 252 height 40
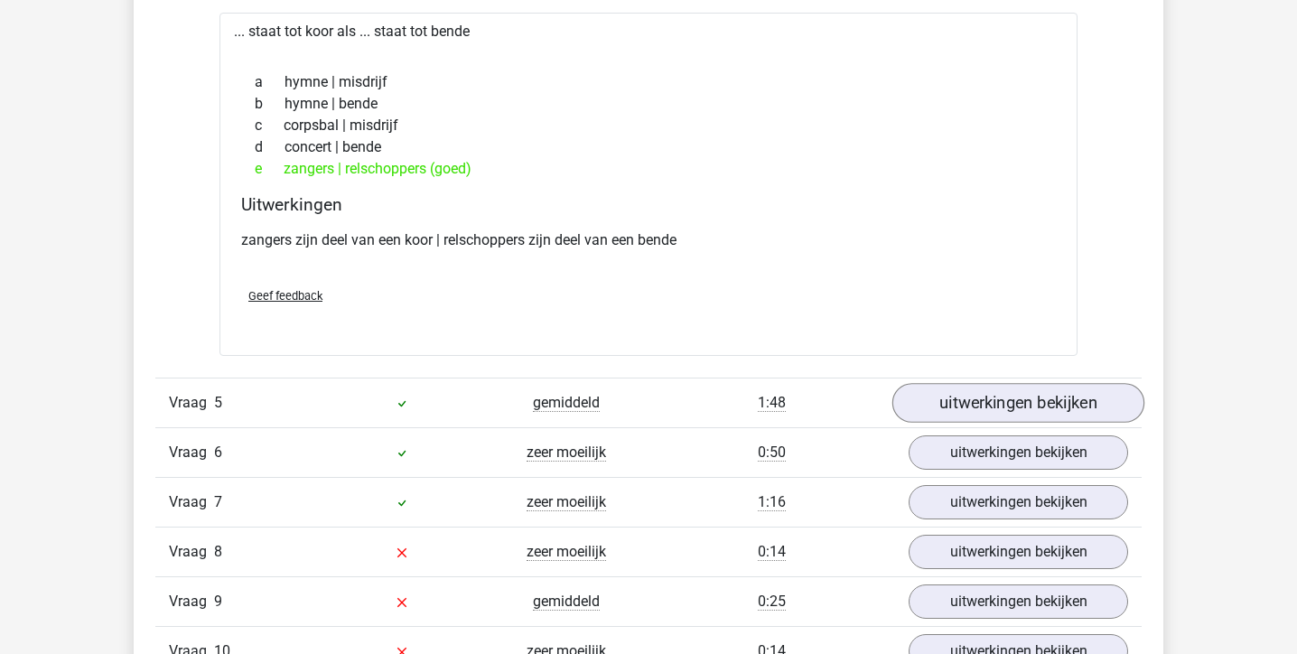
click at [975, 423] on link "uitwerkingen bekijken" at bounding box center [1018, 403] width 252 height 40
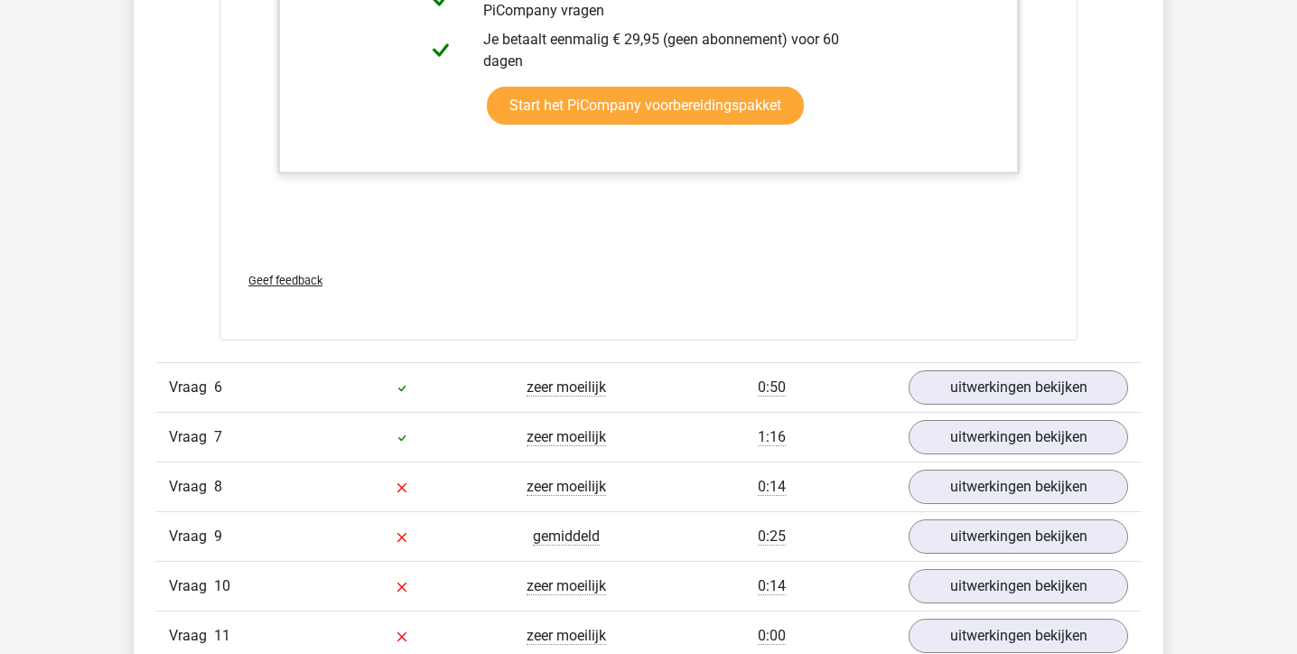
scroll to position [6720, 0]
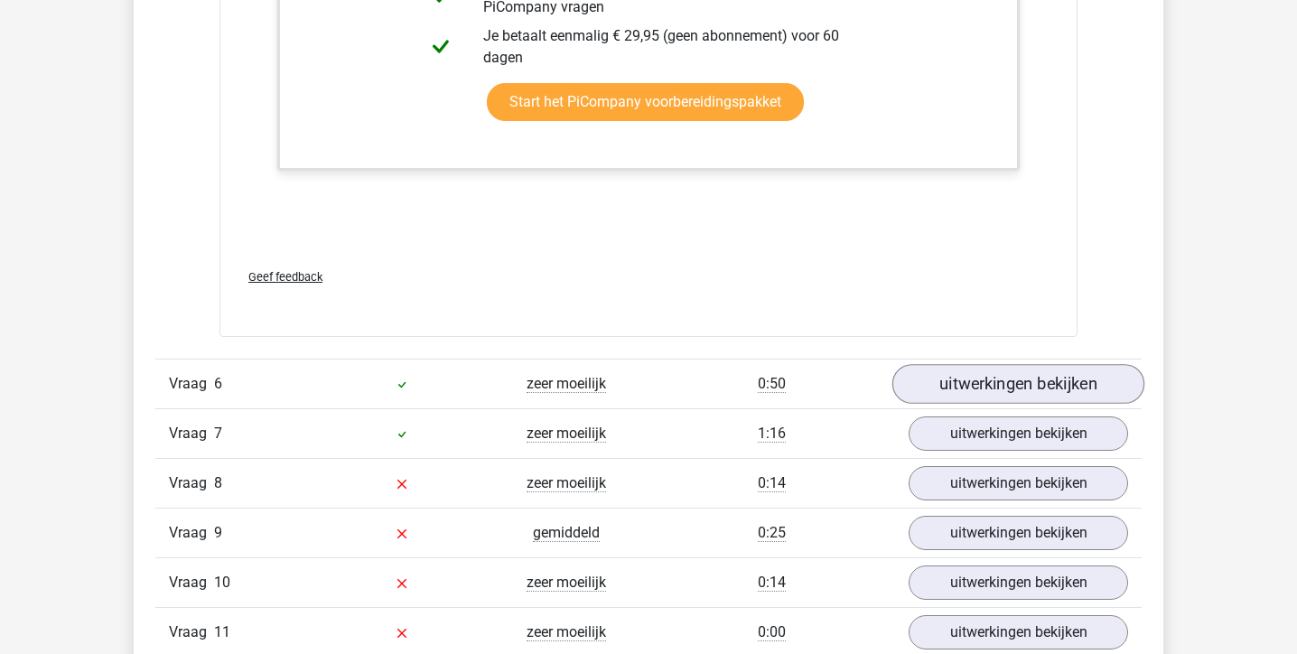
click at [986, 404] on link "uitwerkingen bekijken" at bounding box center [1018, 384] width 252 height 40
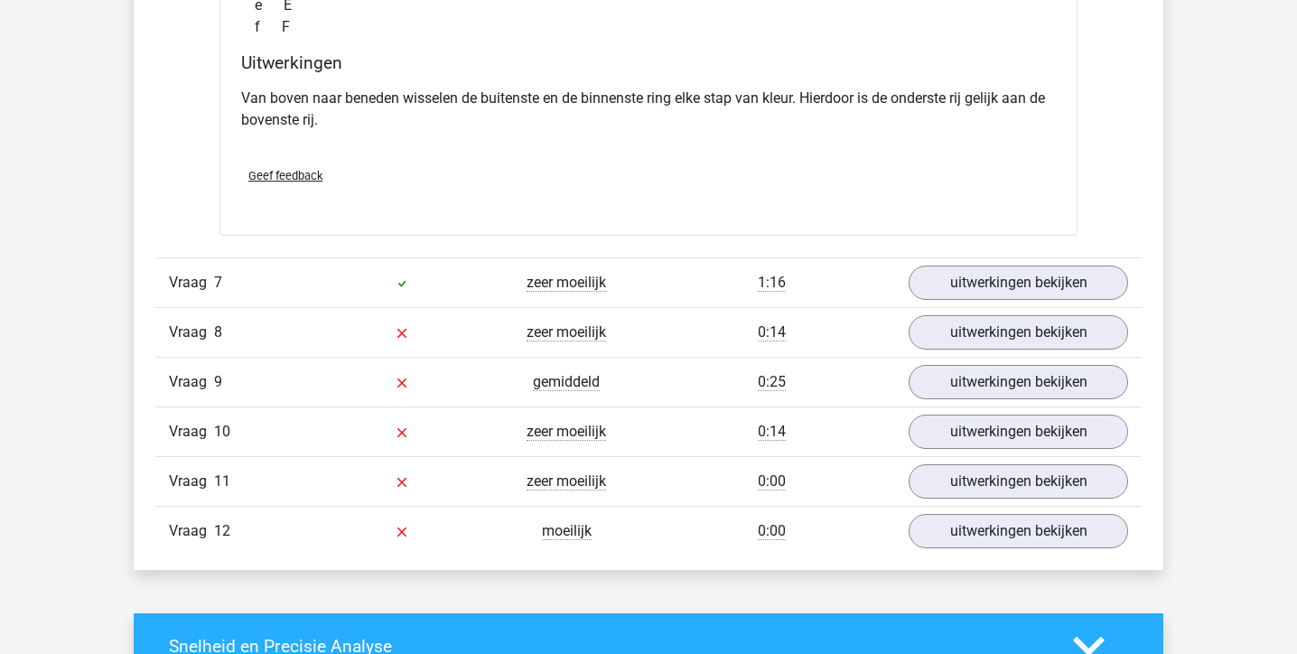
scroll to position [7597, 0]
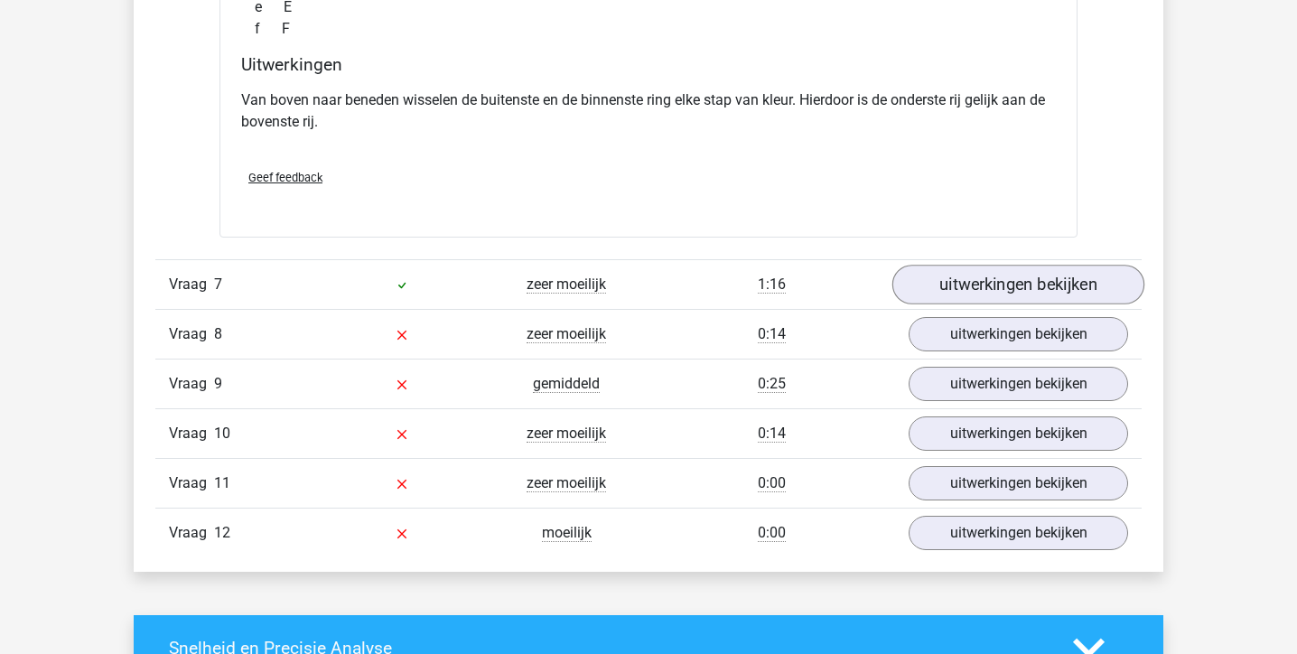
click at [1000, 296] on link "uitwerkingen bekijken" at bounding box center [1018, 285] width 252 height 40
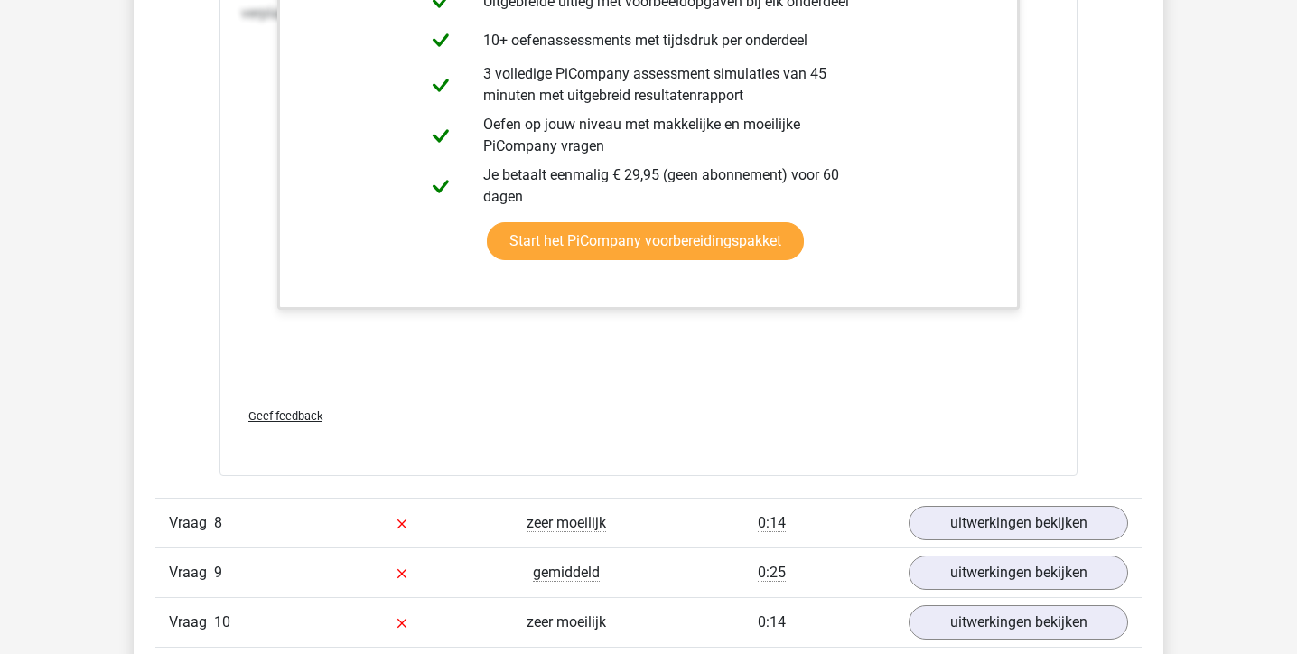
scroll to position [9220, 0]
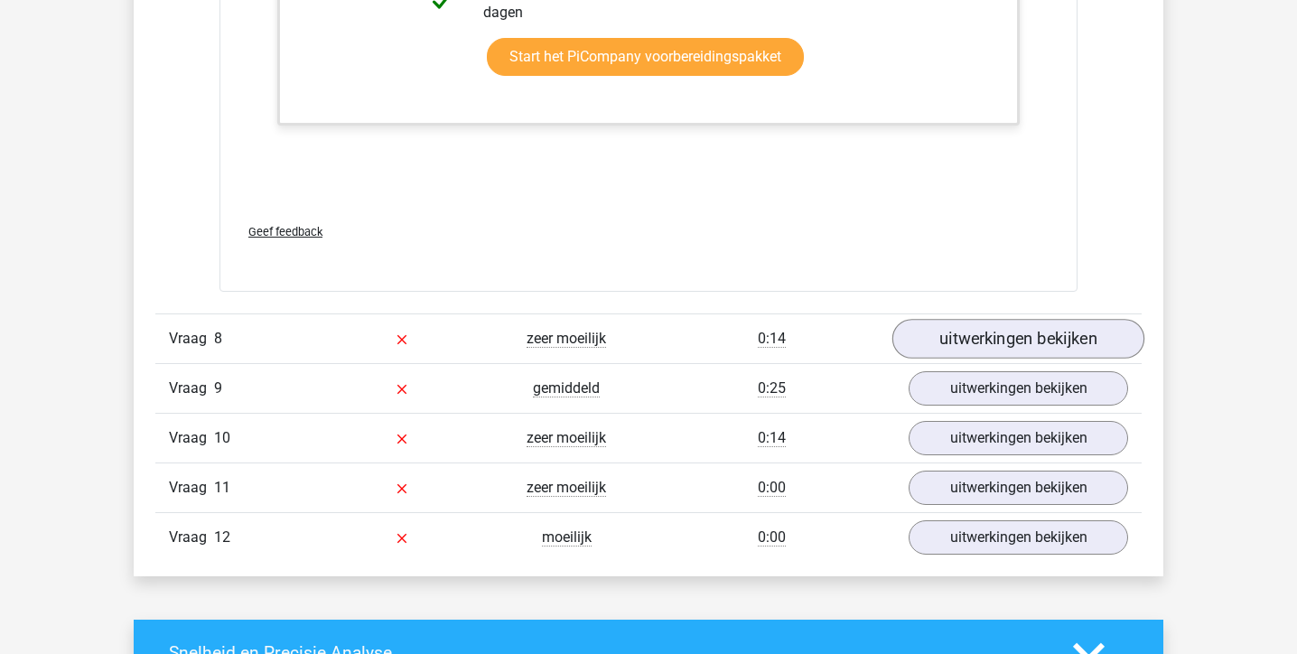
click at [985, 359] on link "uitwerkingen bekijken" at bounding box center [1018, 339] width 252 height 40
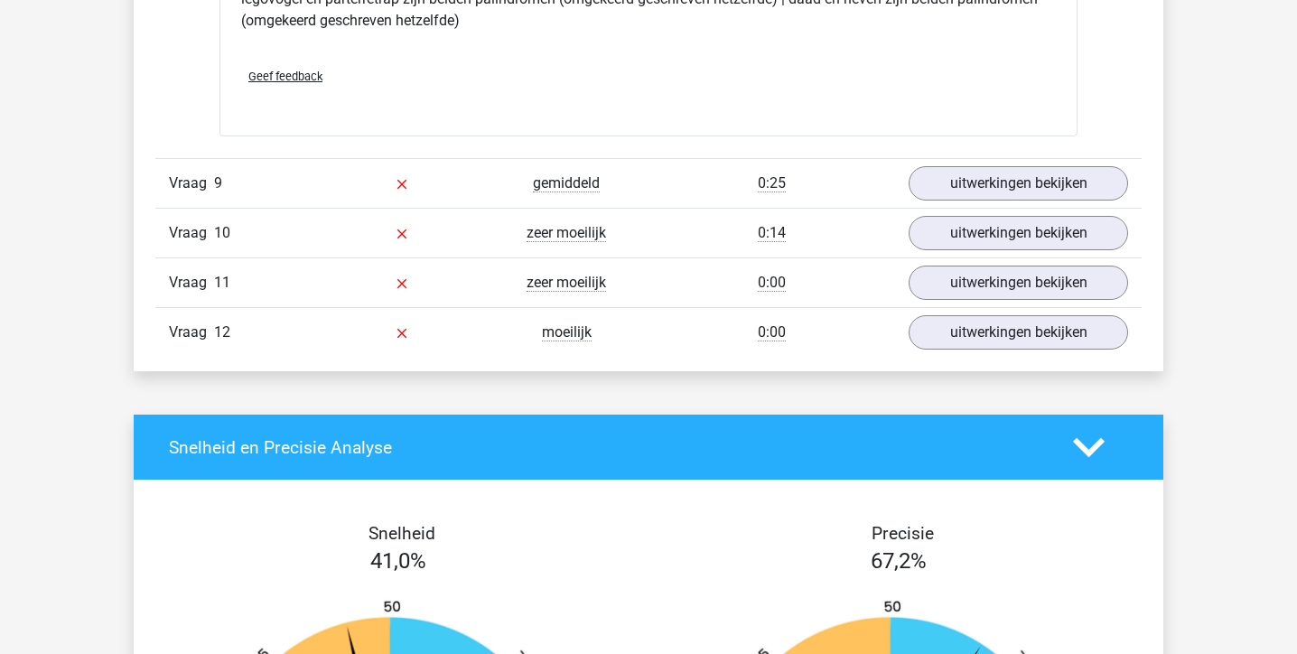
scroll to position [9875, 0]
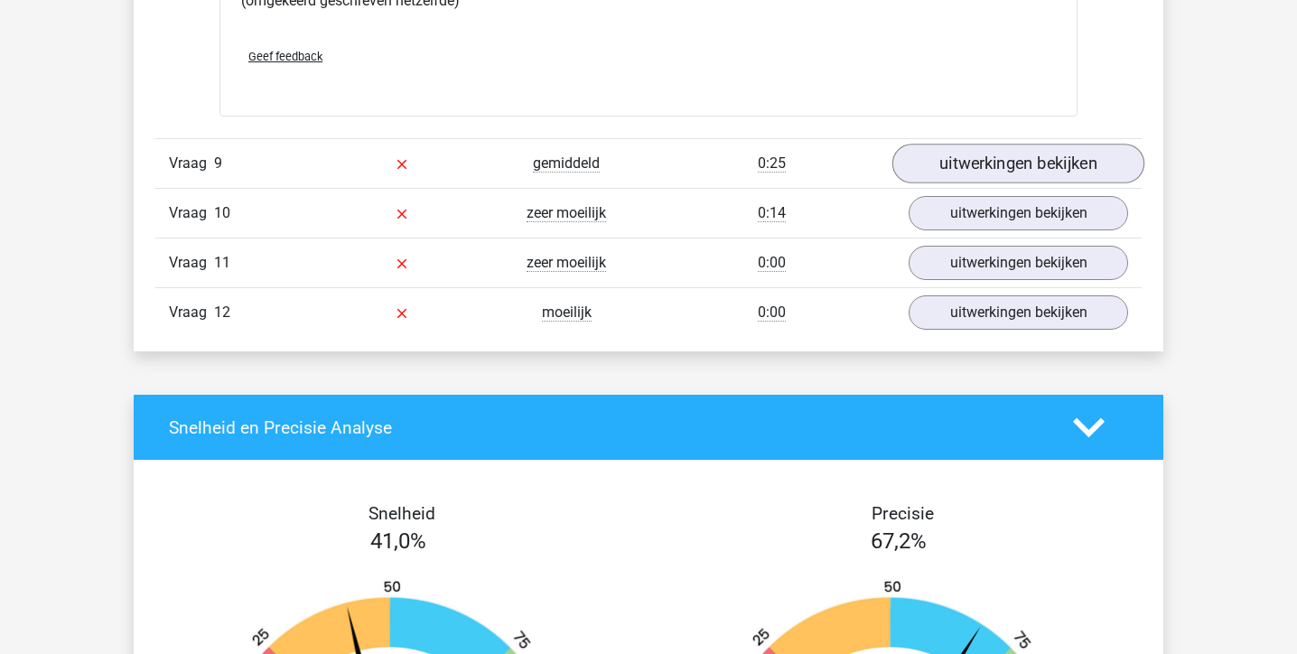
click at [1042, 184] on link "uitwerkingen bekijken" at bounding box center [1018, 164] width 252 height 40
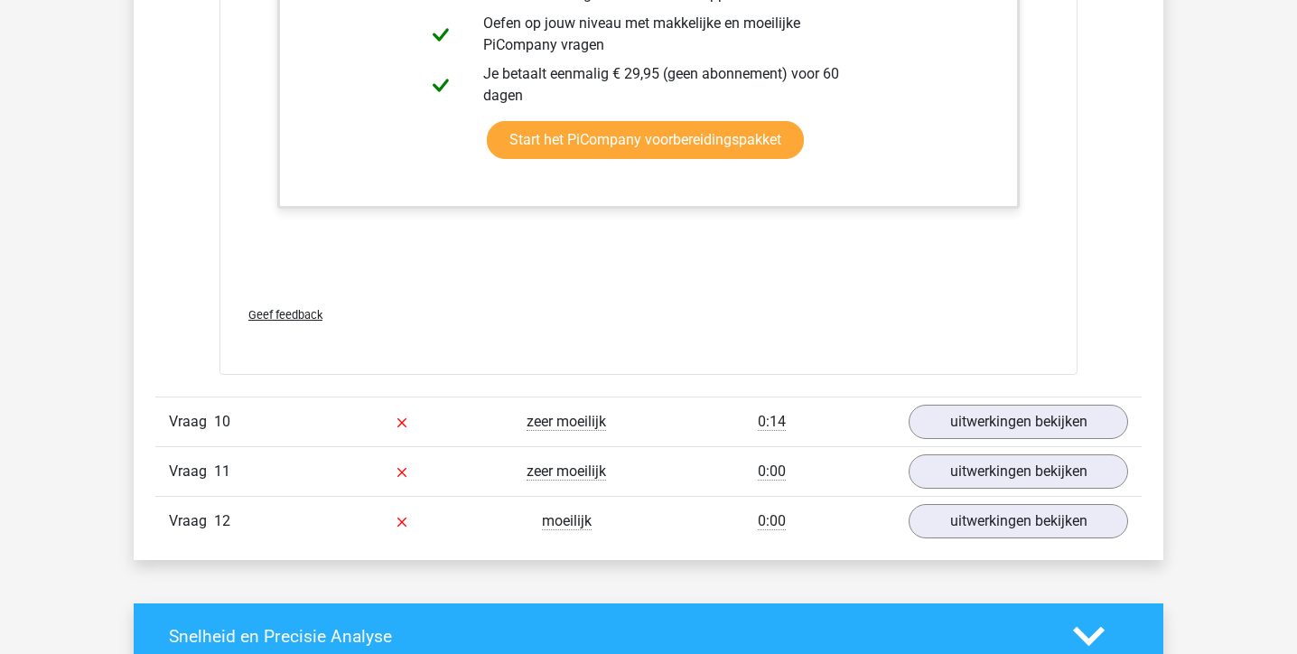
scroll to position [10826, 0]
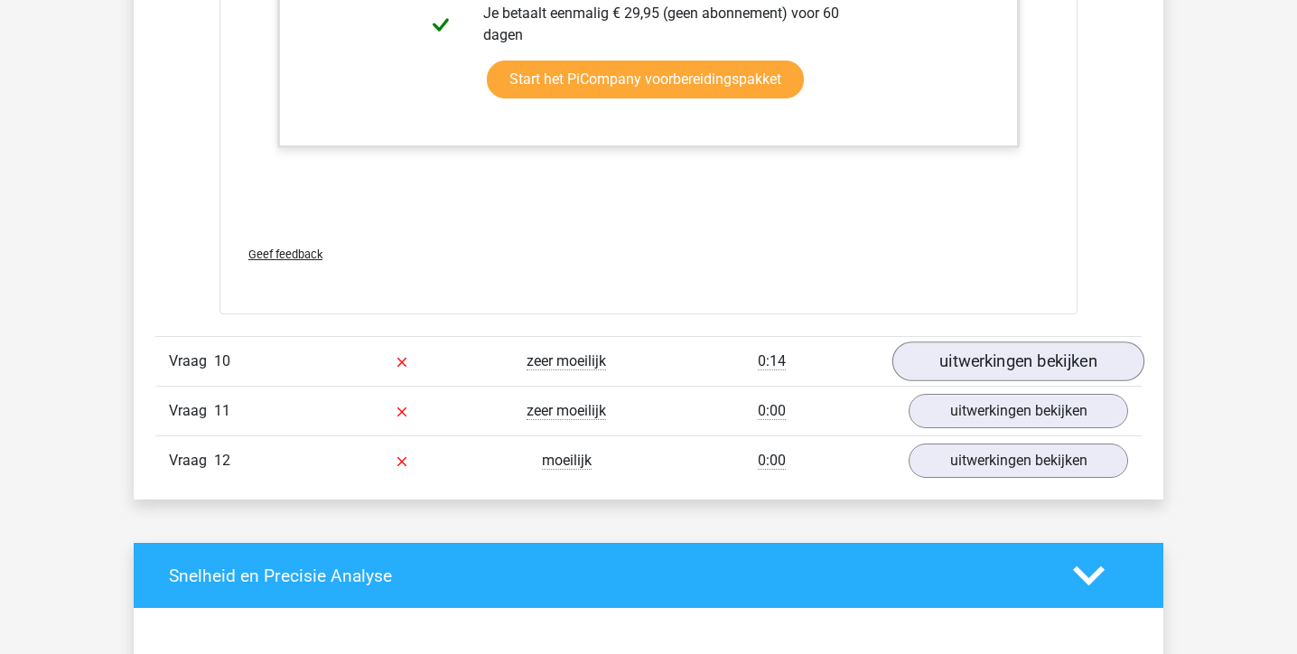
click at [945, 381] on link "uitwerkingen bekijken" at bounding box center [1018, 361] width 252 height 40
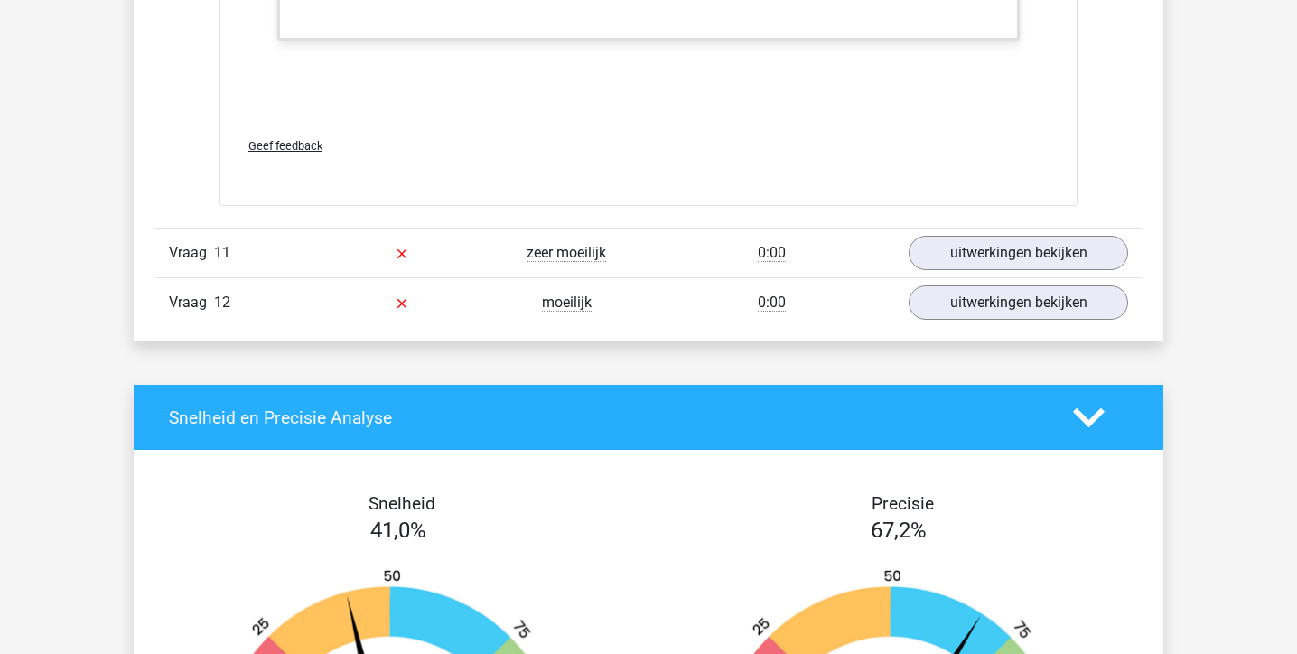
scroll to position [12222, 0]
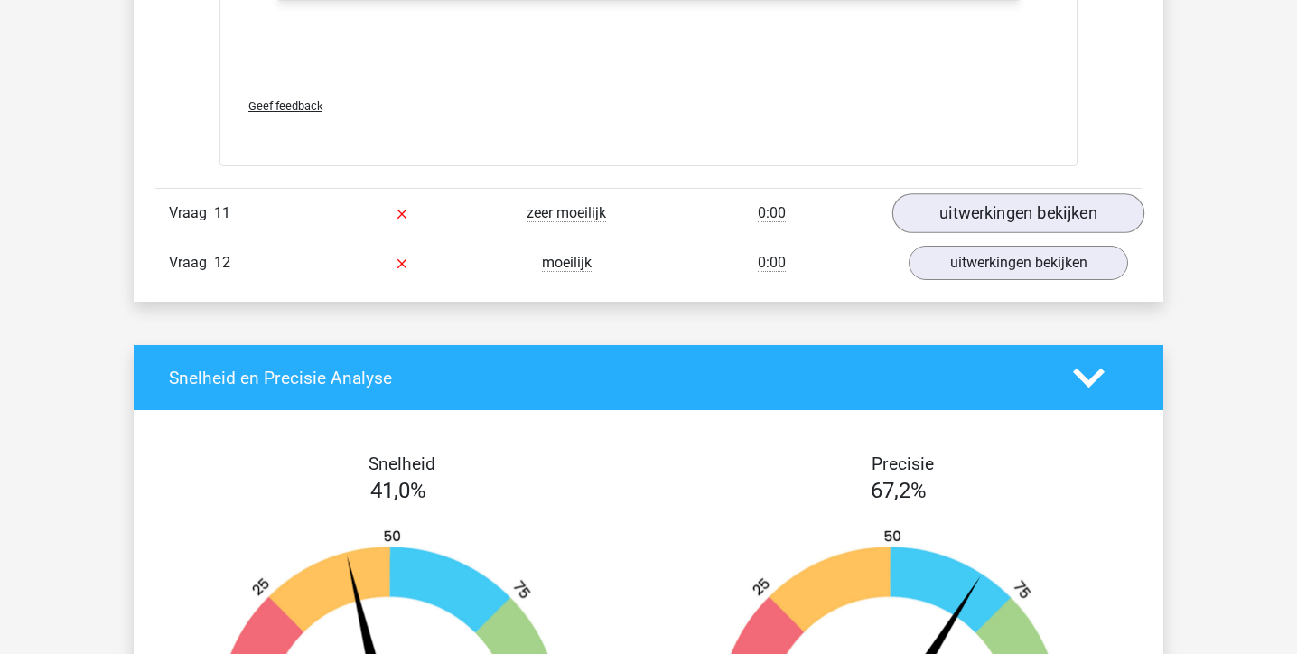
click at [1025, 234] on link "uitwerkingen bekijken" at bounding box center [1018, 214] width 252 height 40
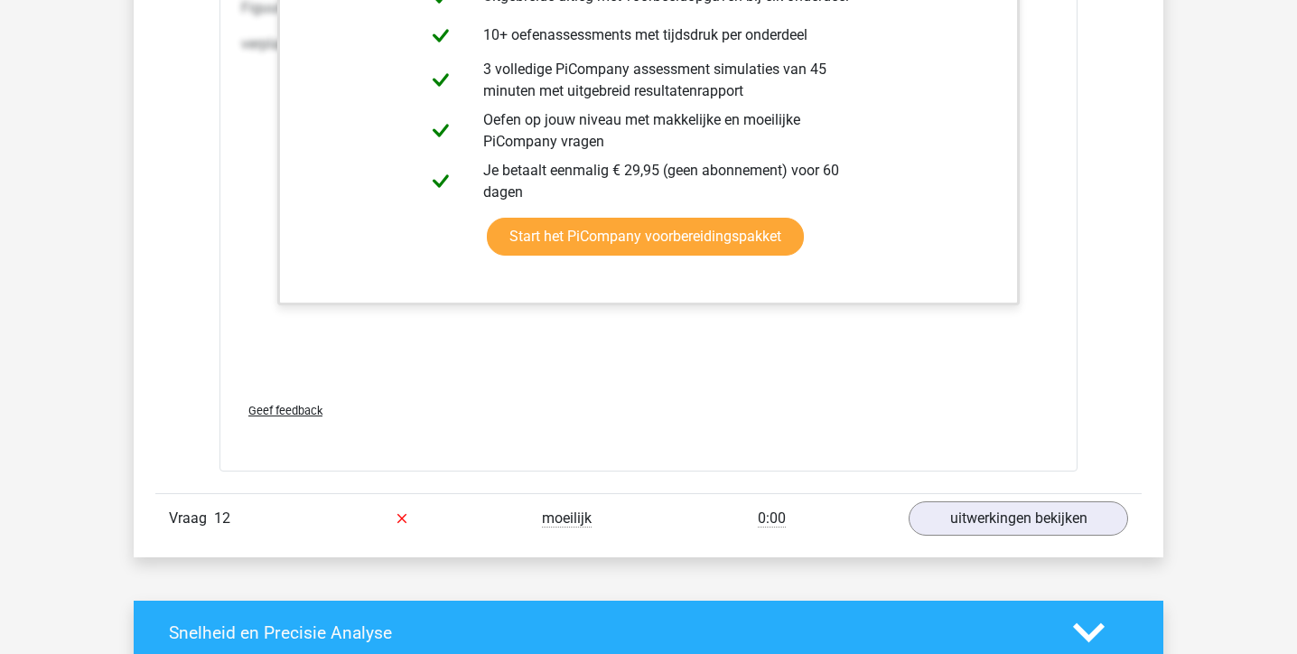
scroll to position [13603, 0]
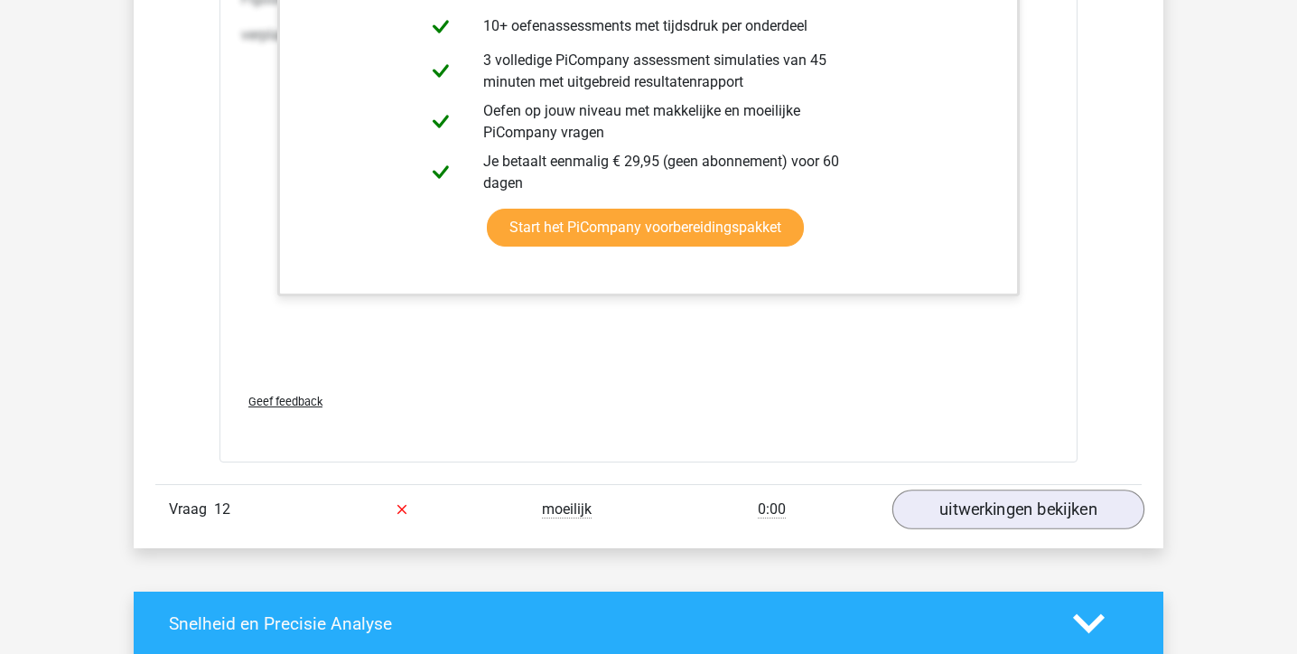
click at [931, 529] on link "uitwerkingen bekijken" at bounding box center [1018, 509] width 252 height 40
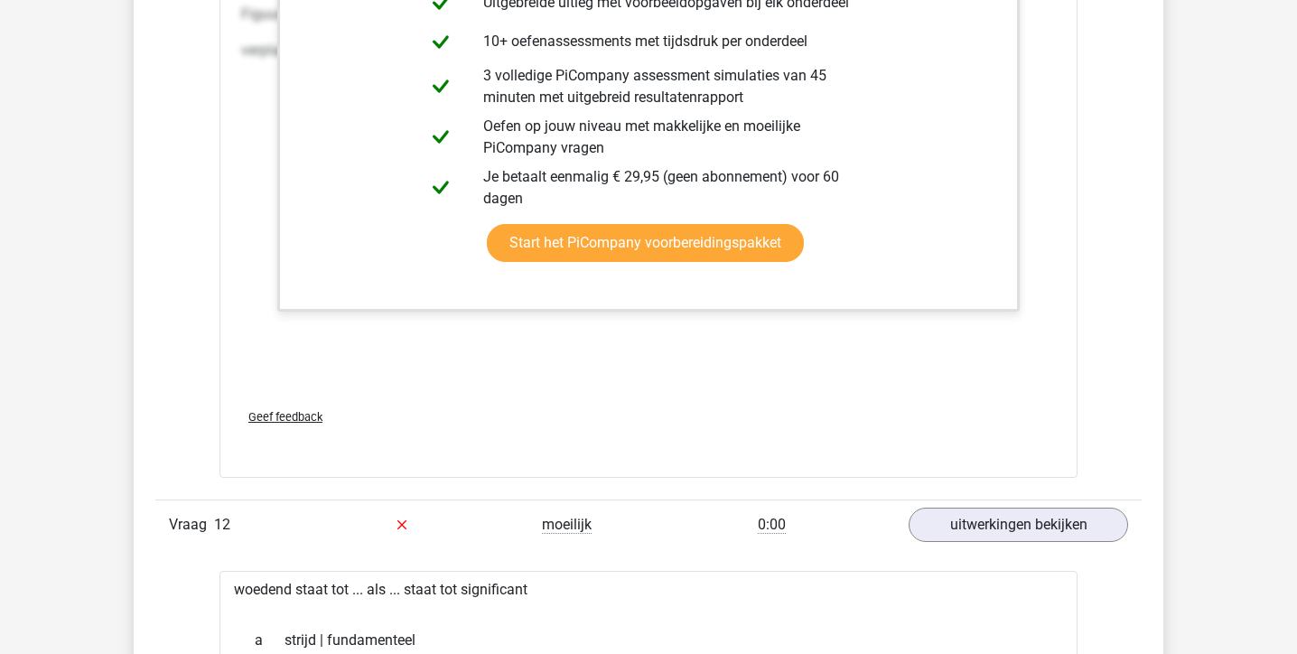
scroll to position [13405, 0]
